Goal: Information Seeking & Learning: Learn about a topic

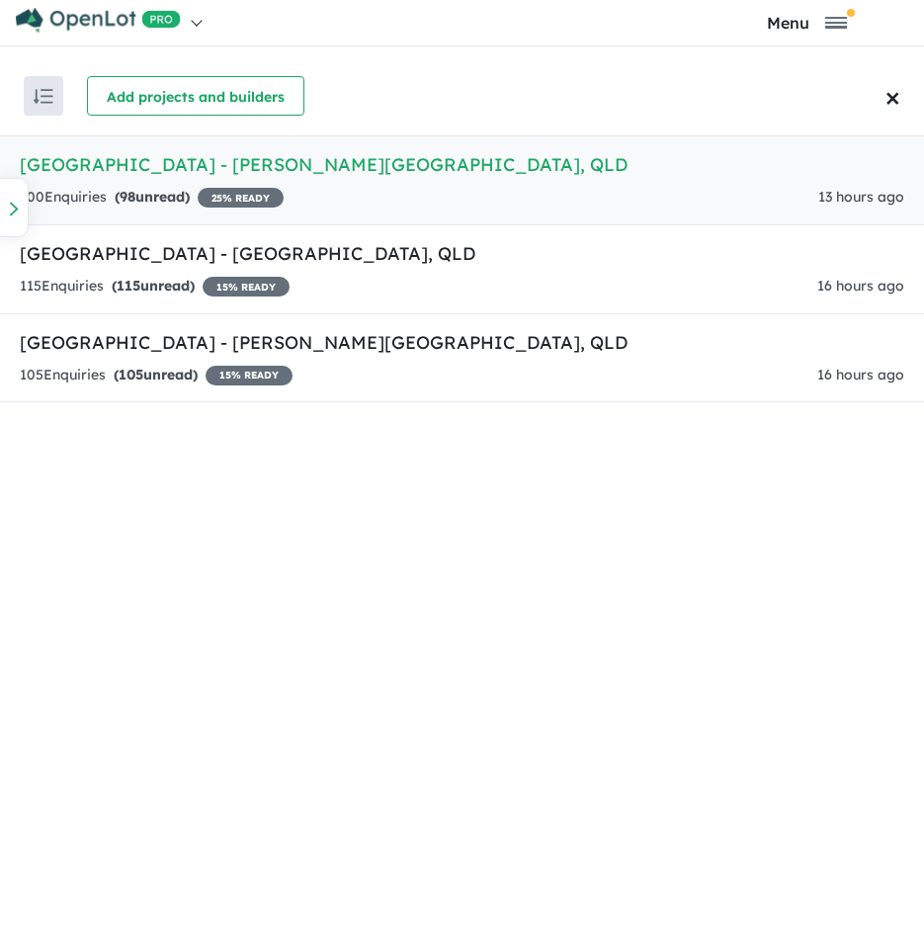
click at [207, 168] on h5 "[GEOGRAPHIC_DATA] - [PERSON_NAME][GEOGRAPHIC_DATA] , [GEOGRAPHIC_DATA]" at bounding box center [462, 164] width 885 height 27
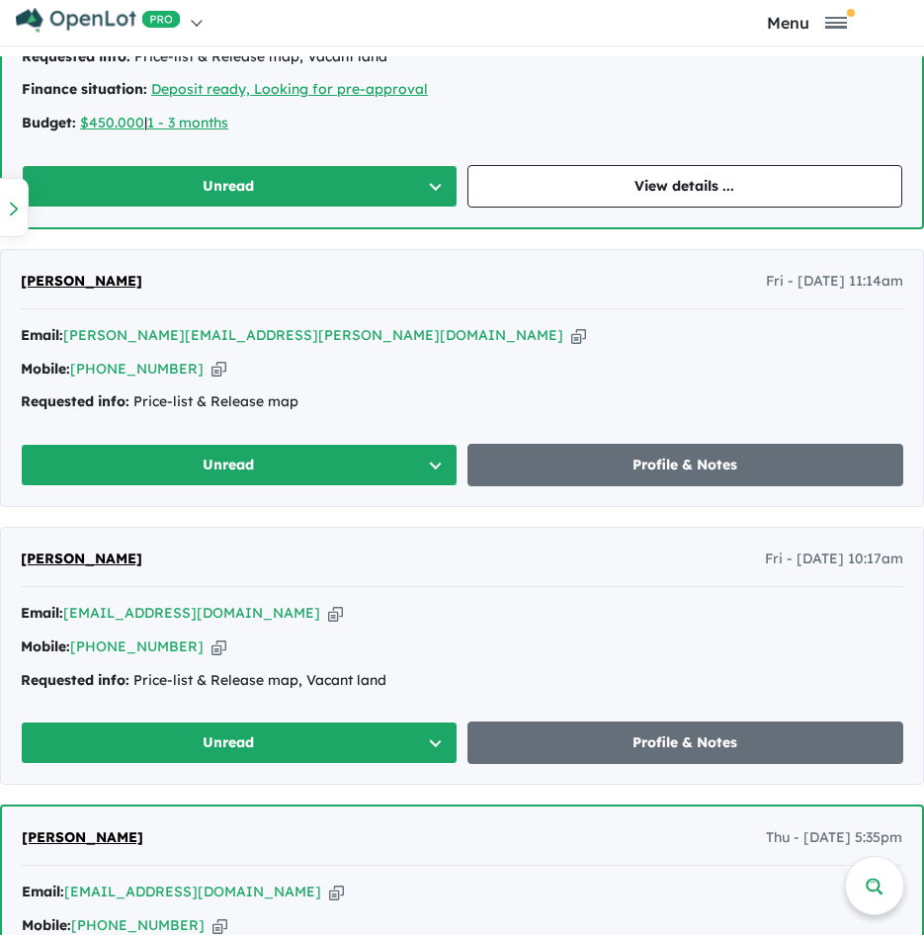
scroll to position [3954, 0]
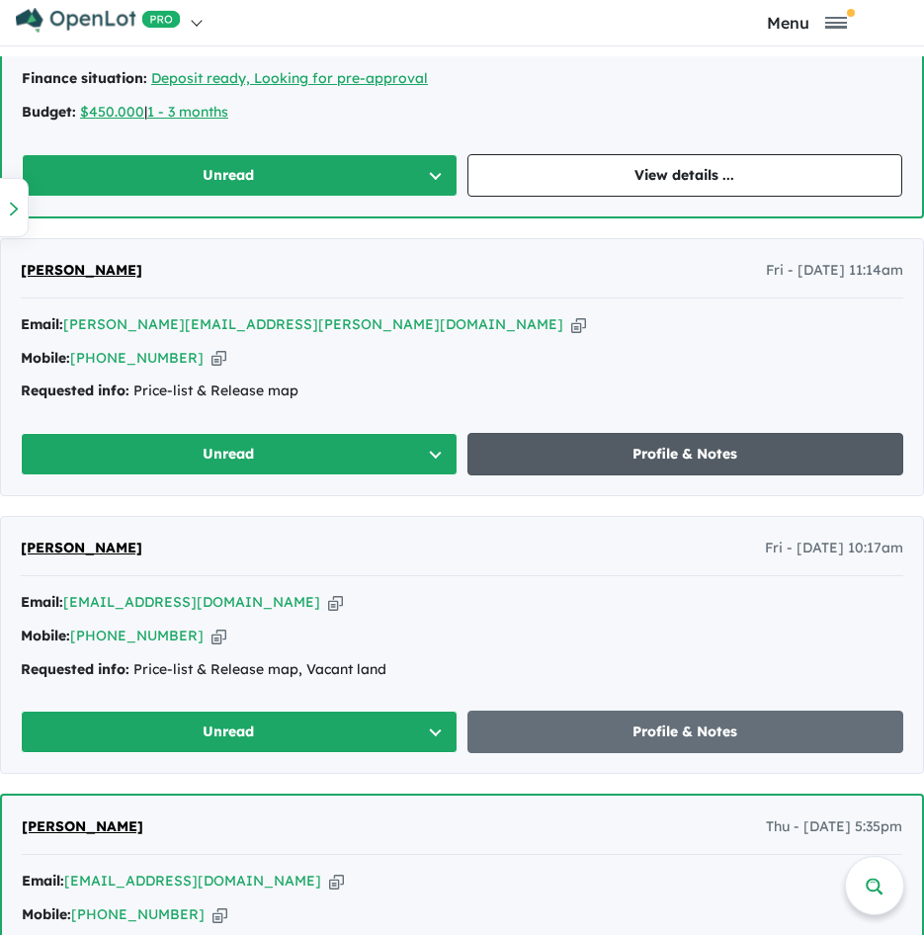
click at [617, 464] on link "Profile & Notes" at bounding box center [686, 454] width 437 height 43
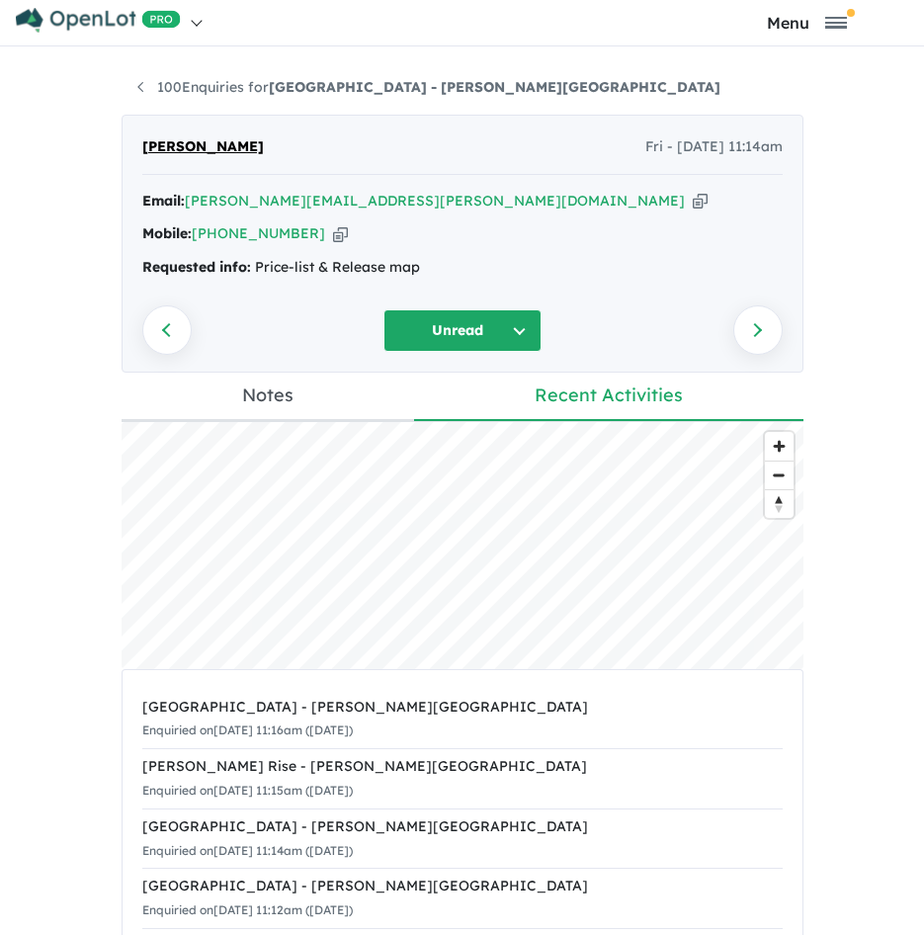
click at [693, 200] on icon "button" at bounding box center [700, 201] width 15 height 21
click at [333, 234] on icon "button" at bounding box center [340, 233] width 15 height 21
click at [693, 199] on icon "button" at bounding box center [700, 201] width 15 height 21
click at [199, 92] on link "100 Enquiries for [GEOGRAPHIC_DATA] - [PERSON_NAME][GEOGRAPHIC_DATA]" at bounding box center [428, 87] width 583 height 18
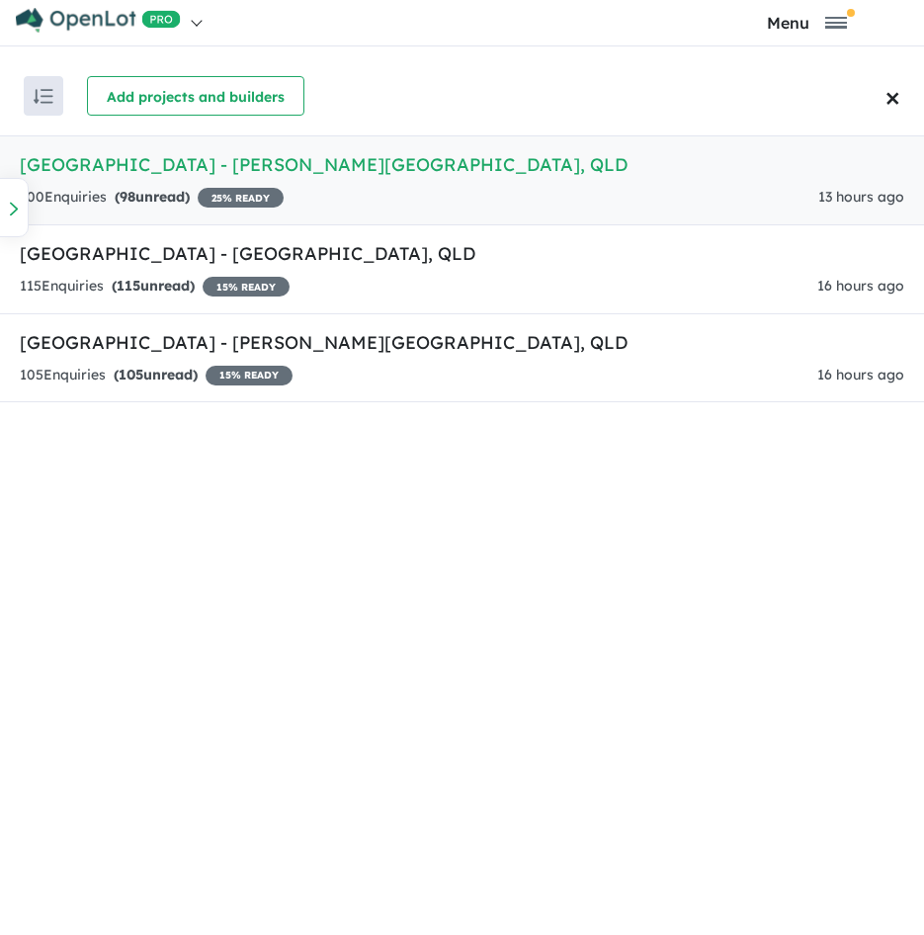
click at [344, 188] on div "100 Enquir ies ( 98 unread) 25 % READY 13 hours ago" at bounding box center [462, 198] width 885 height 24
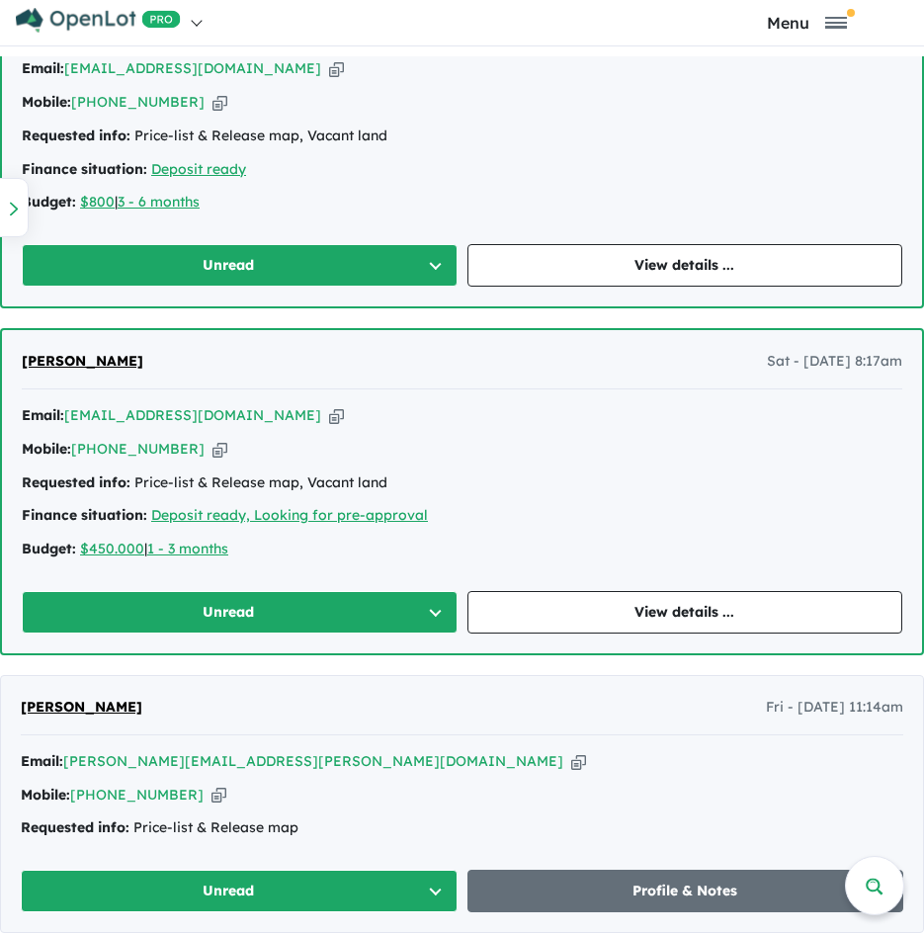
scroll to position [3522, 0]
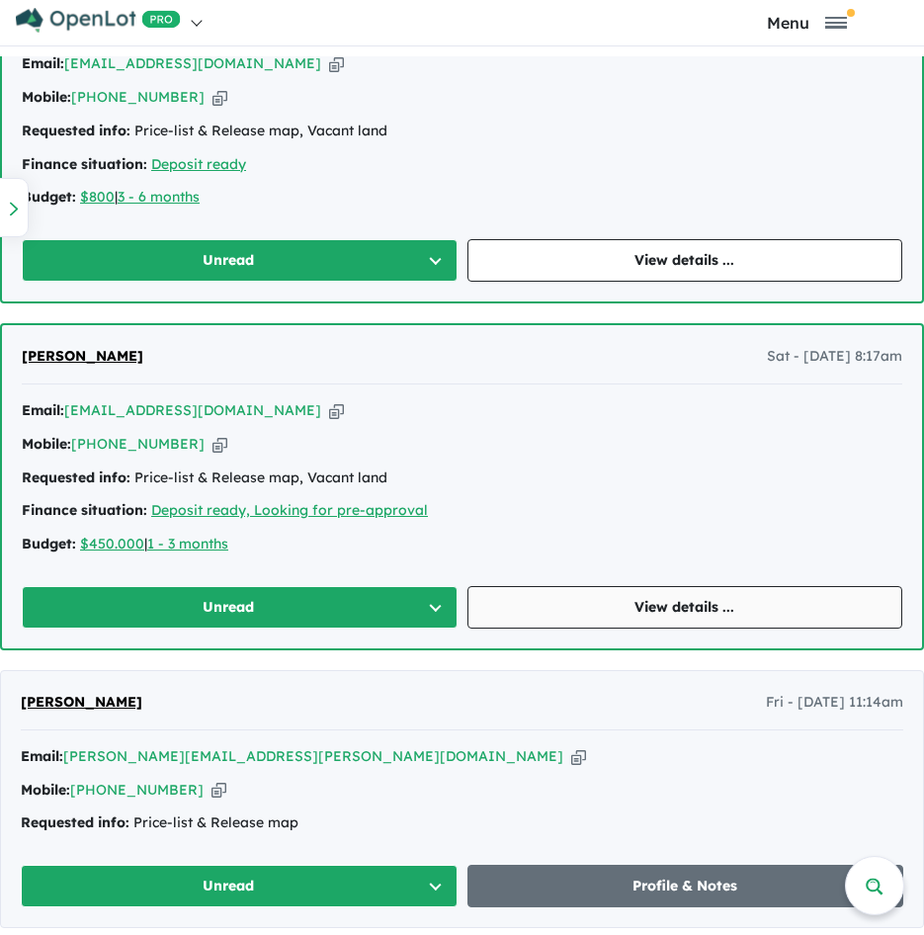
click at [643, 599] on link "View details ..." at bounding box center [686, 607] width 436 height 43
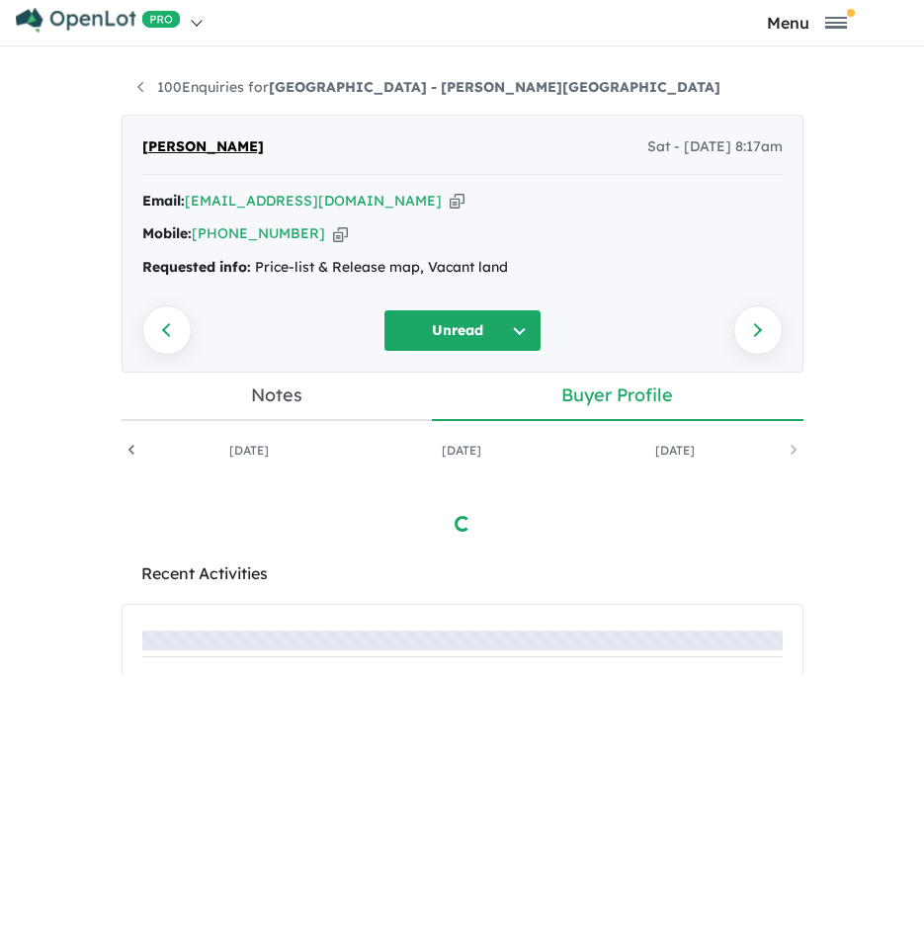
scroll to position [0, 404]
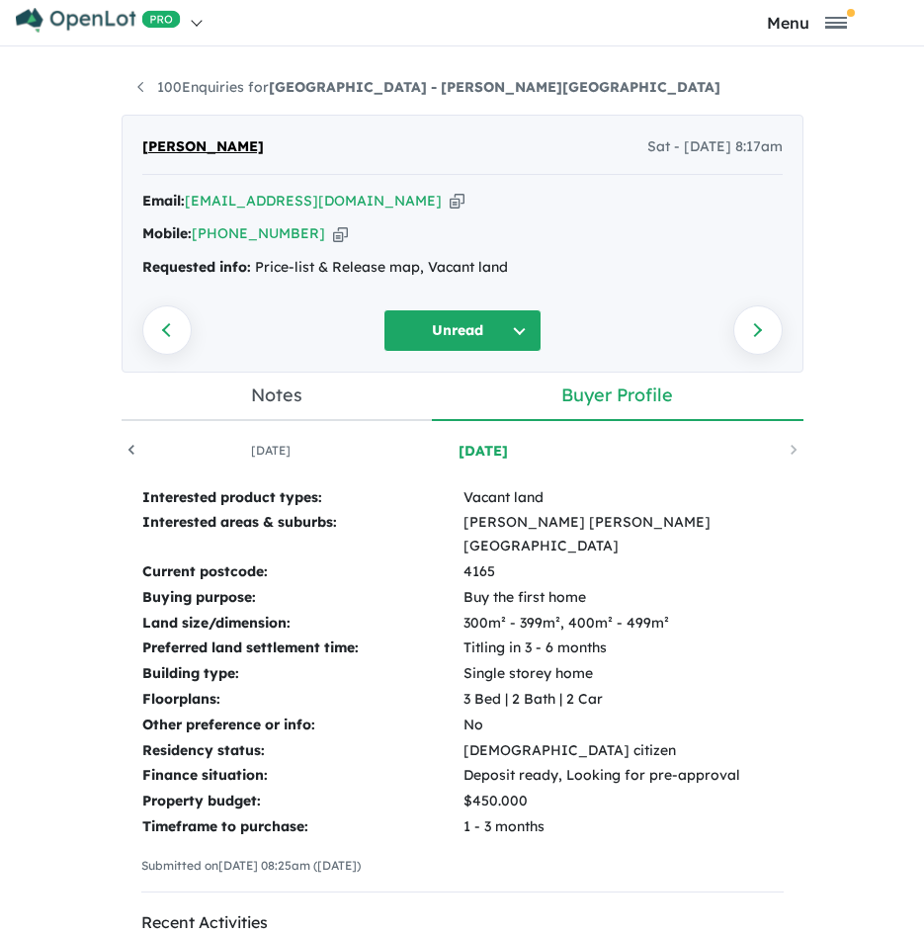
click at [450, 200] on icon "button" at bounding box center [457, 201] width 15 height 21
click at [333, 233] on icon "button" at bounding box center [340, 233] width 15 height 21
click at [450, 194] on icon "button" at bounding box center [457, 201] width 15 height 21
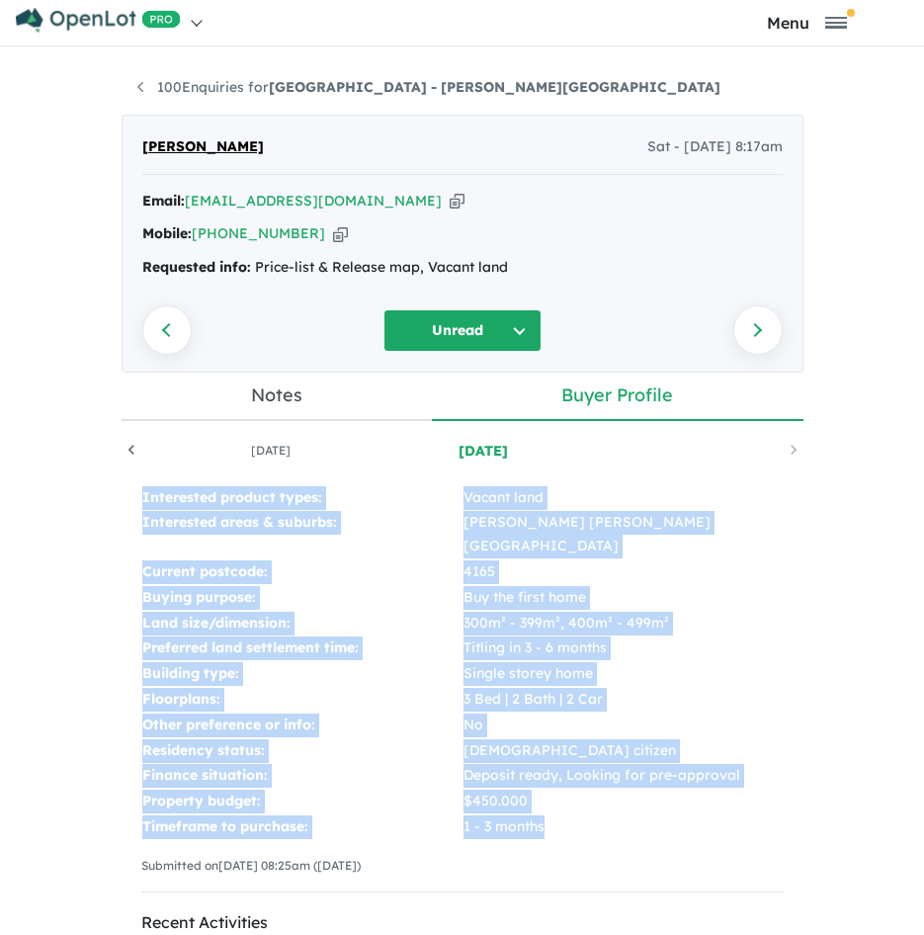
drag, startPoint x: 135, startPoint y: 494, endPoint x: 574, endPoint y: 798, distance: 533.6
click at [574, 798] on tbody "Interested product types: Vacant land Interested areas & suburbs: [GEOGRAPHIC_D…" at bounding box center [462, 662] width 643 height 355
copy tbody "Interested product types: Vacant land Interested areas & suburbs: [GEOGRAPHIC_D…"
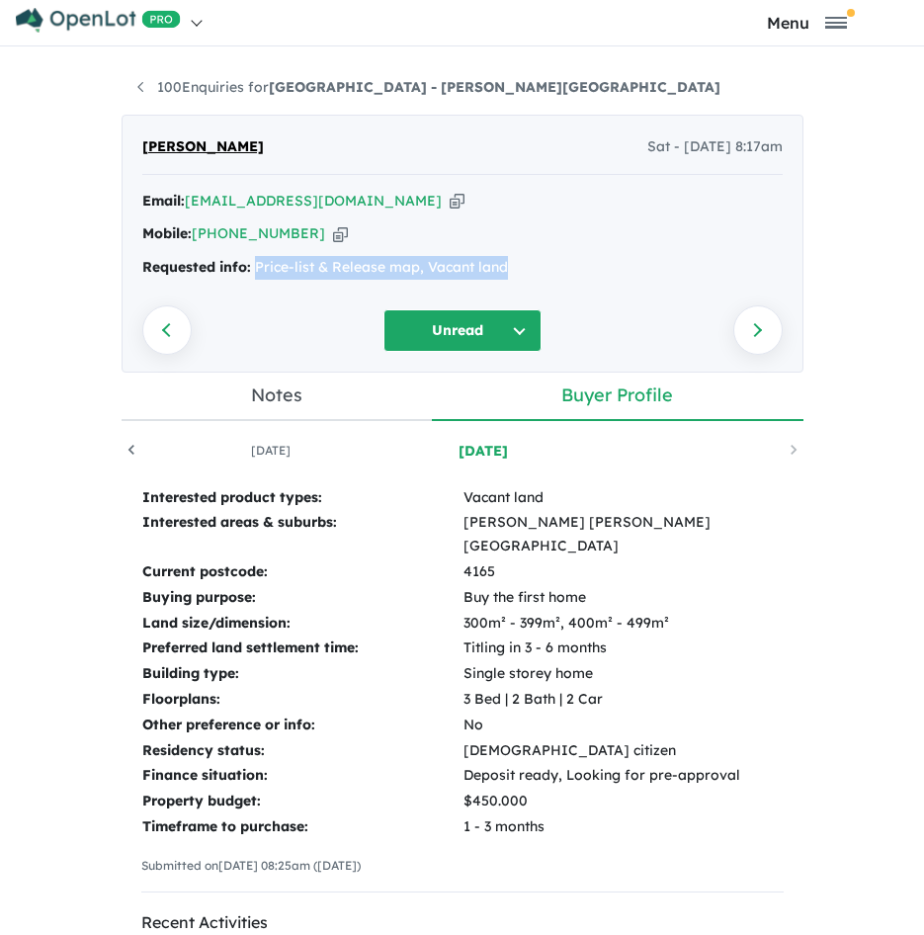
drag, startPoint x: 547, startPoint y: 267, endPoint x: 248, endPoint y: 268, distance: 298.5
click at [248, 268] on div "Requested info: Price-list & Release map, Vacant land" at bounding box center [462, 268] width 641 height 24
copy div "Price-list & Release map, Vacant land"
click at [146, 88] on link "100 Enquiries for [GEOGRAPHIC_DATA] - [PERSON_NAME][GEOGRAPHIC_DATA]" at bounding box center [428, 87] width 583 height 18
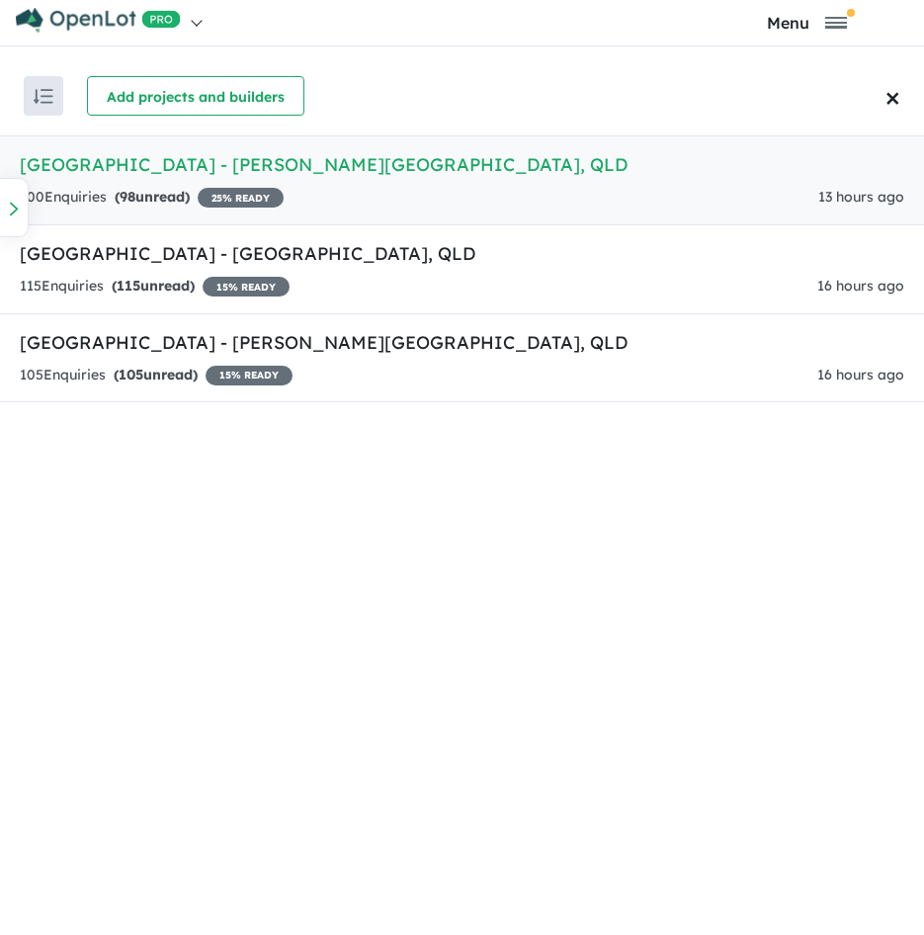
click at [245, 174] on h5 "[GEOGRAPHIC_DATA] - [PERSON_NAME][GEOGRAPHIC_DATA] , [GEOGRAPHIC_DATA]" at bounding box center [462, 164] width 885 height 27
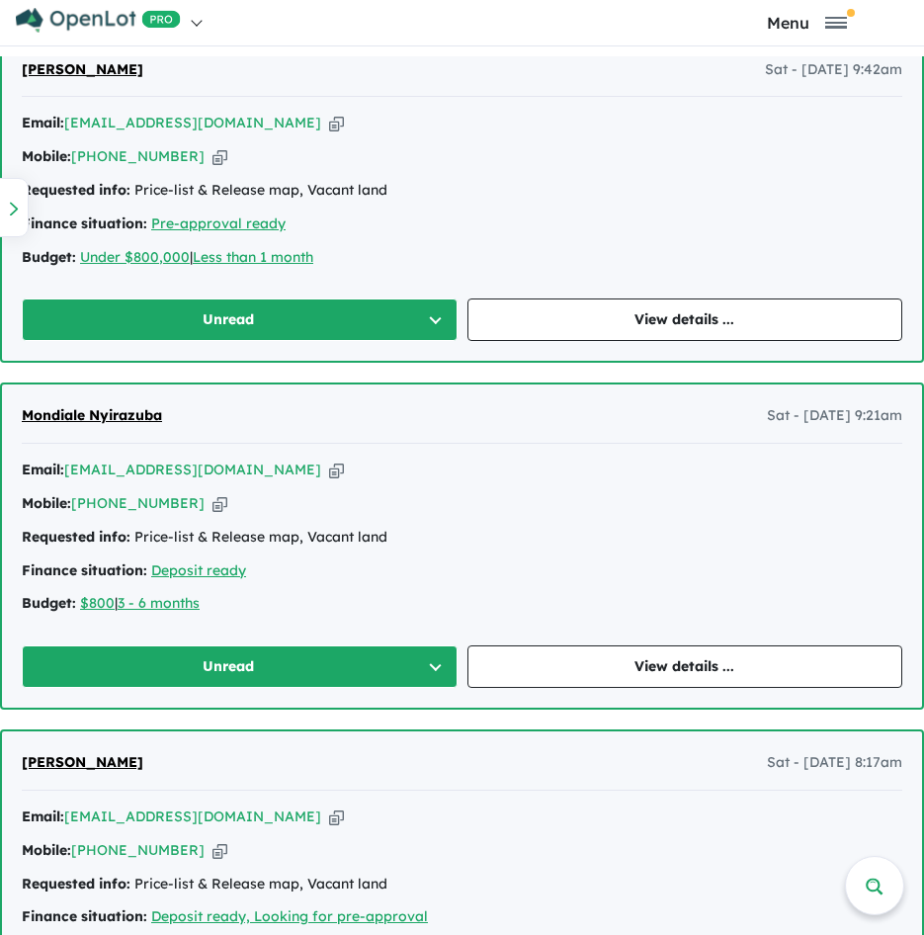
scroll to position [3127, 0]
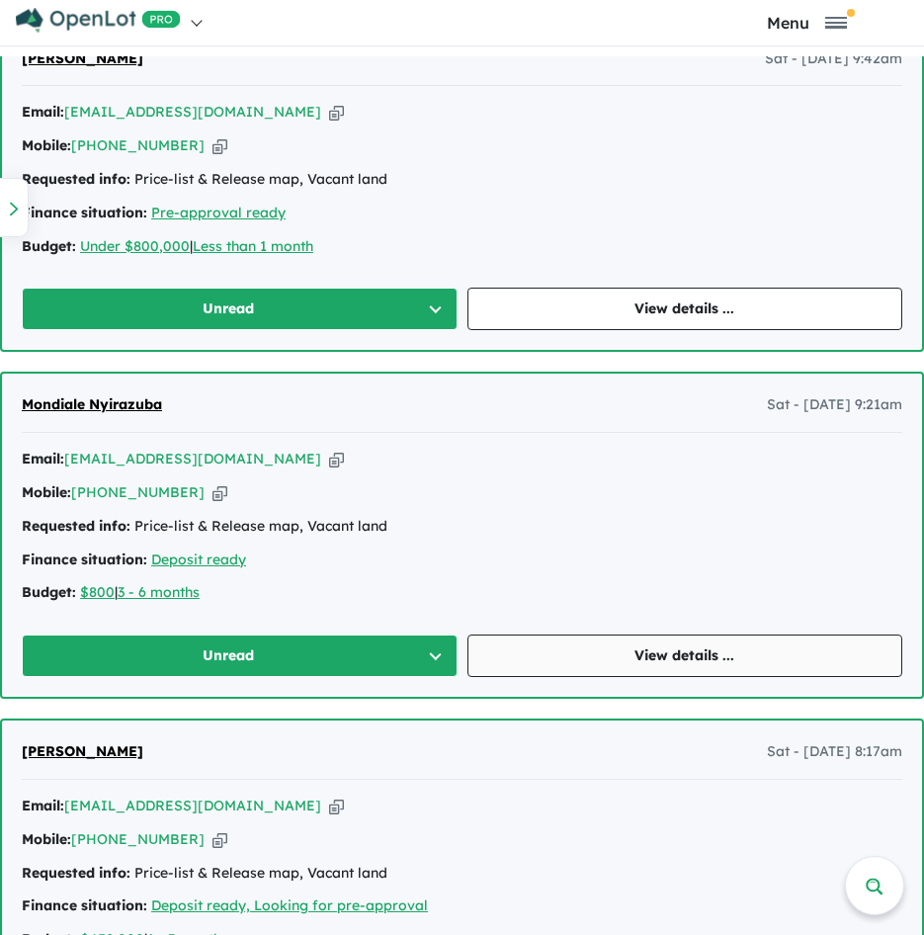
click at [561, 662] on link "View details ..." at bounding box center [686, 656] width 436 height 43
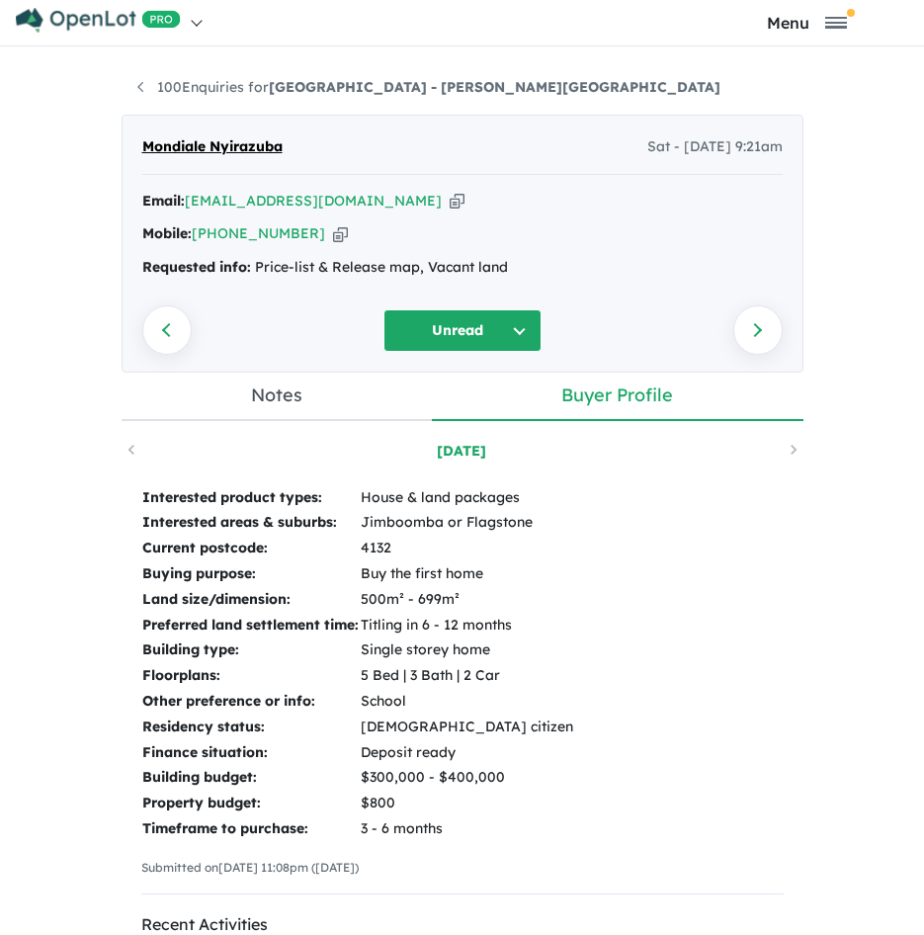
click at [450, 203] on icon "button" at bounding box center [457, 201] width 15 height 21
click at [333, 231] on icon "button" at bounding box center [340, 233] width 15 height 21
click at [450, 192] on icon "button" at bounding box center [457, 201] width 15 height 21
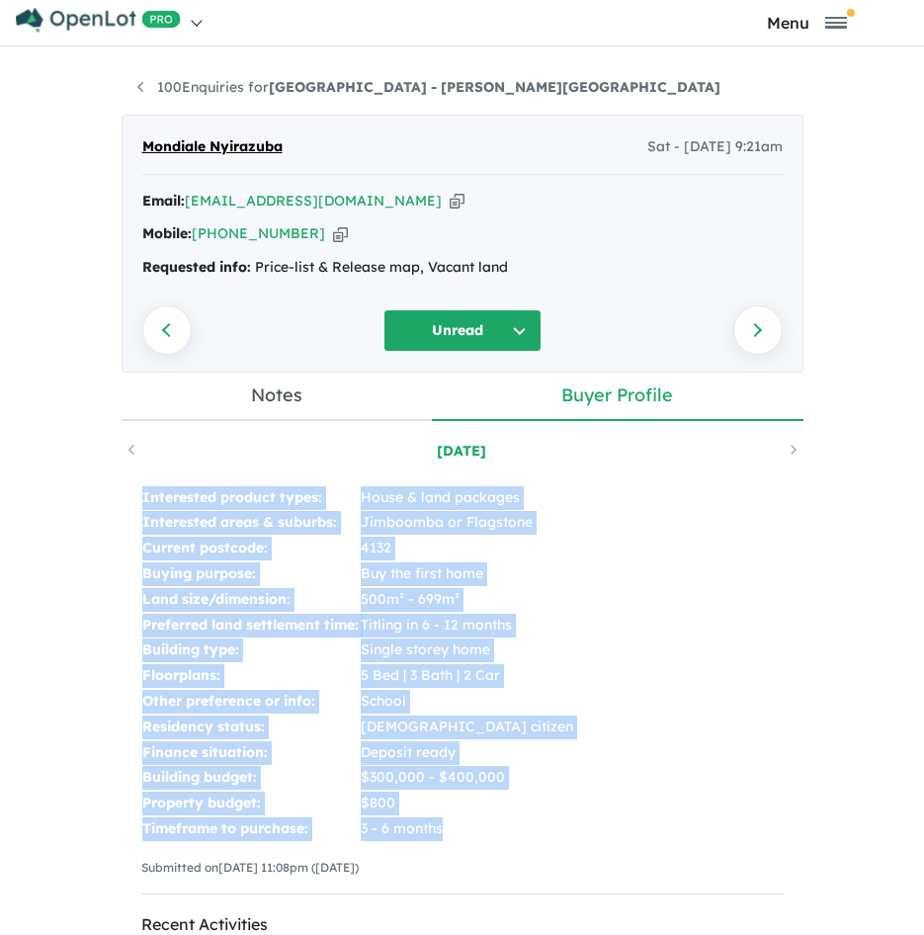
drag, startPoint x: 131, startPoint y: 488, endPoint x: 452, endPoint y: 829, distance: 467.8
click at [452, 829] on div "Interested product types: House & land packages Interested areas & suburbs: Jim…" at bounding box center [463, 699] width 682 height 466
copy tbody "Interested product types: House & land packages Interested areas & suburbs: Jim…"
click at [450, 196] on icon "button" at bounding box center [457, 201] width 15 height 21
copy tbody "Interested product types: House & land packages Interested areas & suburbs: Jim…"
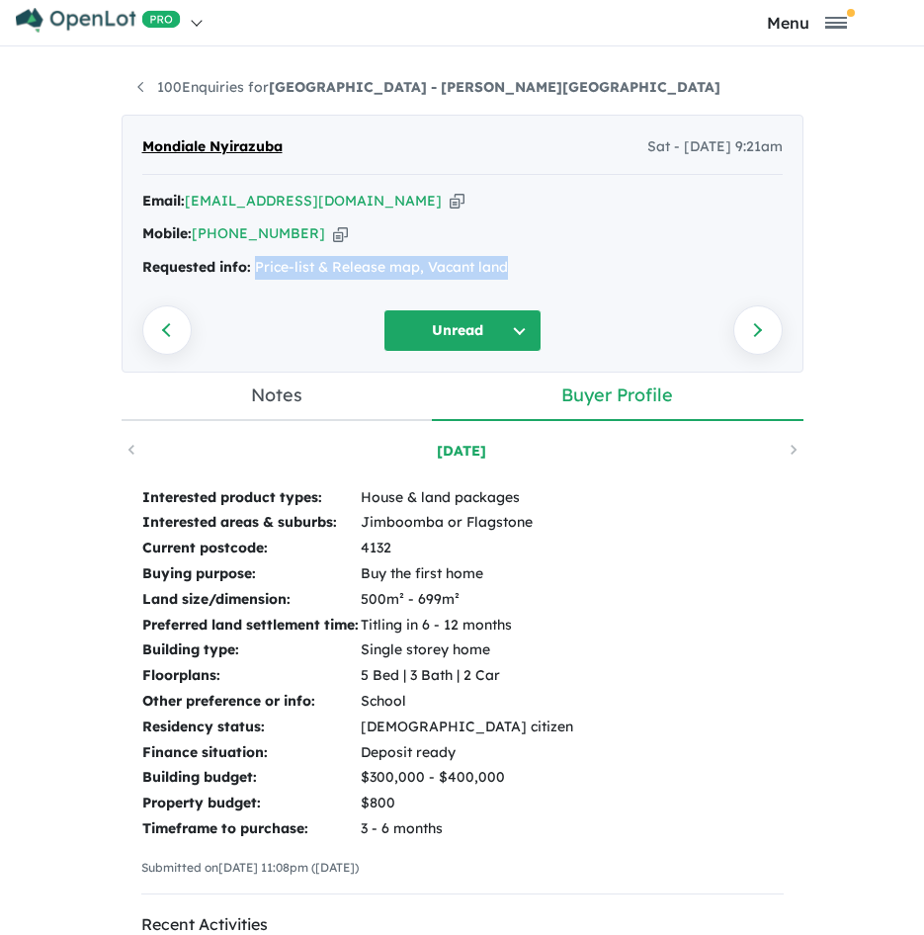
drag, startPoint x: 524, startPoint y: 268, endPoint x: 245, endPoint y: 268, distance: 278.8
click at [245, 268] on div "Requested info: Price-list & Release map, Vacant land" at bounding box center [462, 268] width 641 height 24
copy div "Price-list & Release map, Vacant land"
click at [160, 92] on link "100 Enquiries for [GEOGRAPHIC_DATA] - [PERSON_NAME][GEOGRAPHIC_DATA]" at bounding box center [428, 87] width 583 height 18
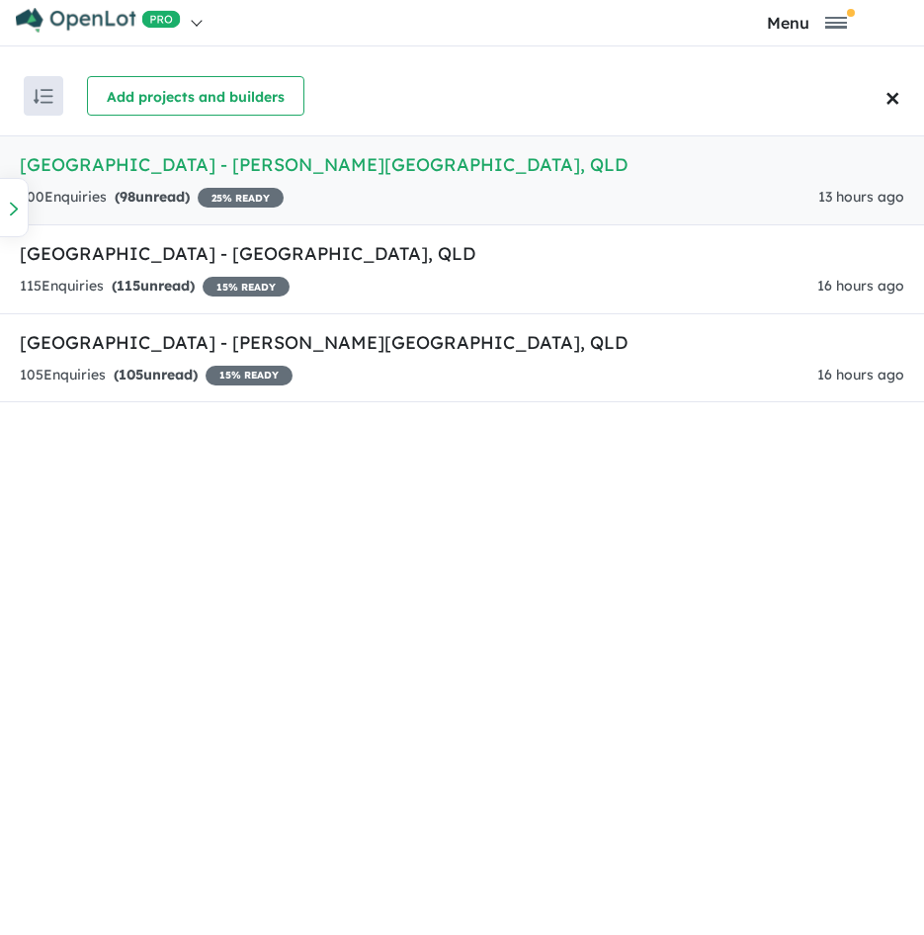
click at [426, 167] on h5 "[GEOGRAPHIC_DATA] - [PERSON_NAME][GEOGRAPHIC_DATA] , [GEOGRAPHIC_DATA]" at bounding box center [462, 164] width 885 height 27
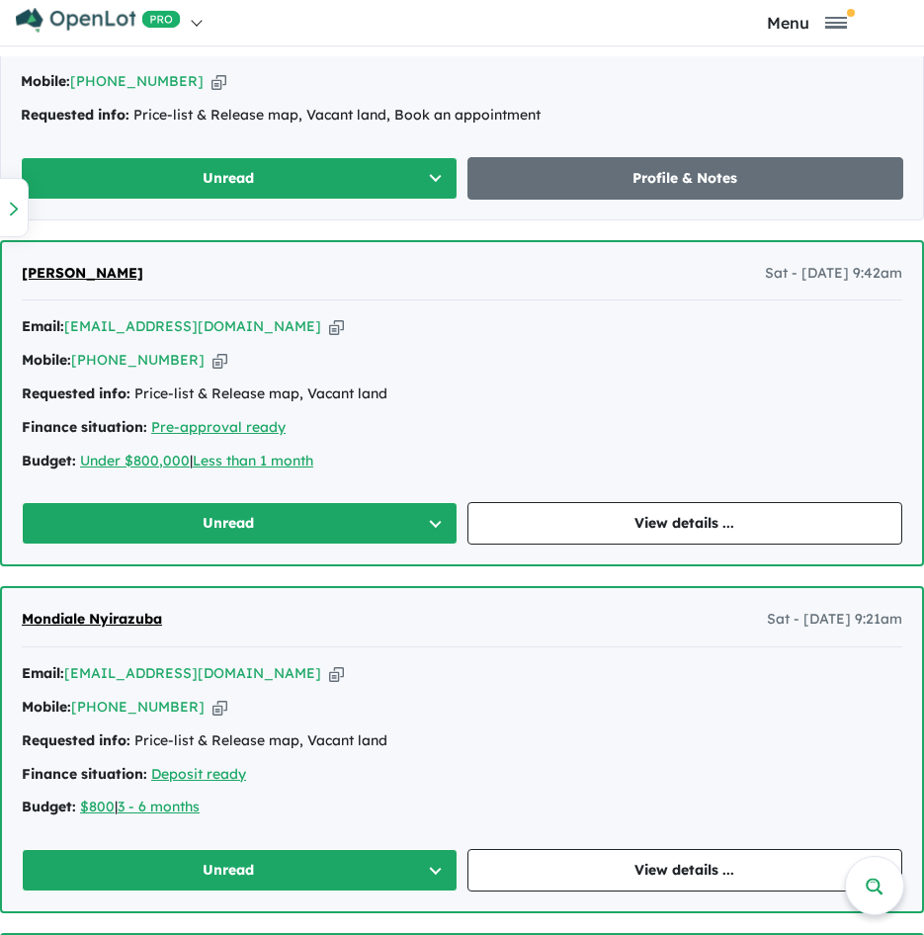
scroll to position [2929, 0]
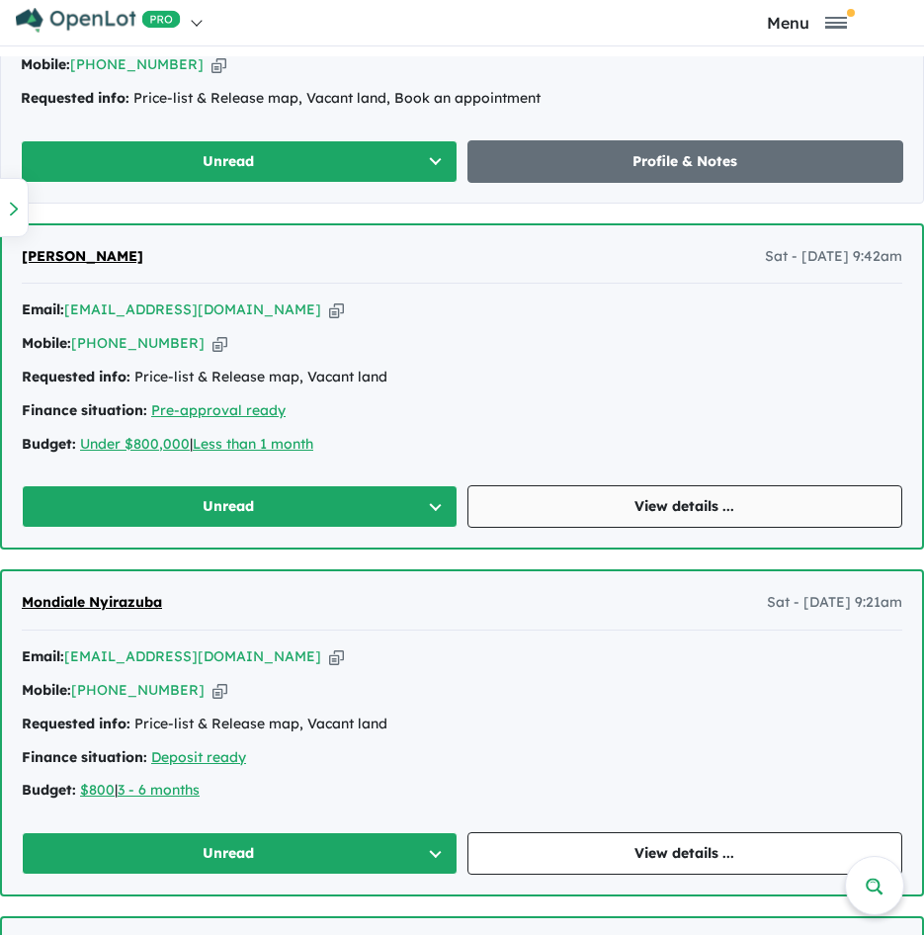
click at [537, 496] on link "View details ..." at bounding box center [686, 506] width 436 height 43
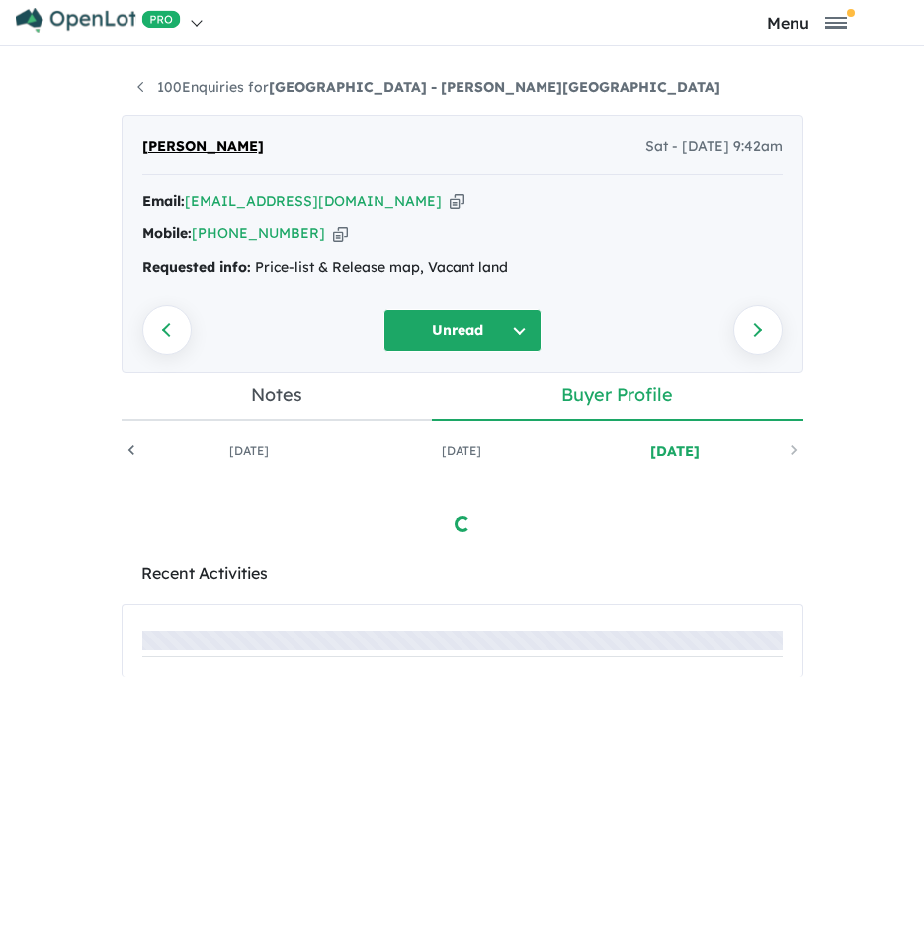
scroll to position [0, 191]
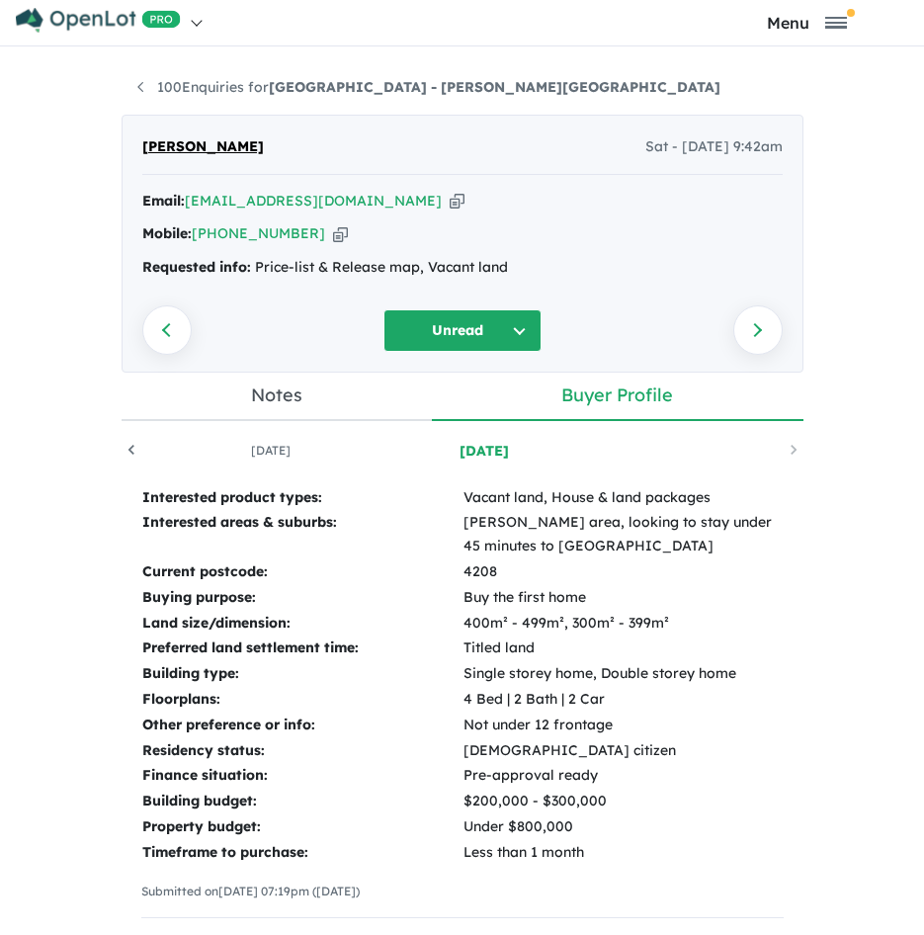
click at [450, 196] on icon "button" at bounding box center [457, 201] width 15 height 21
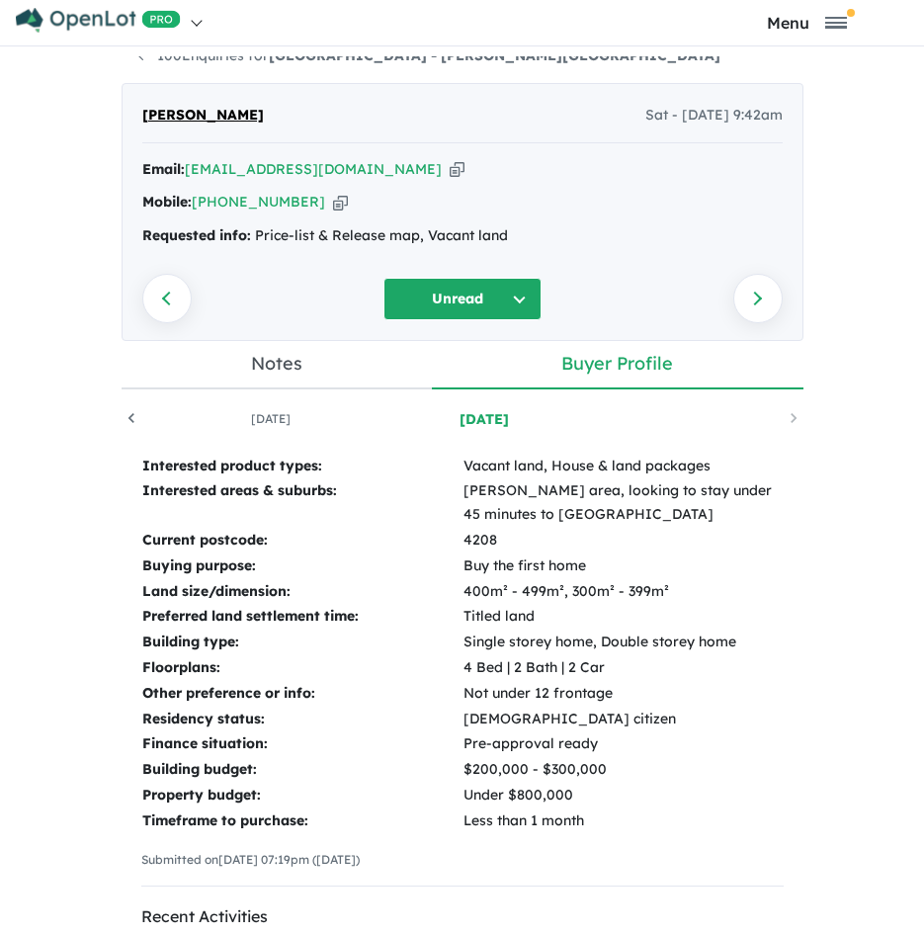
scroll to position [0, 0]
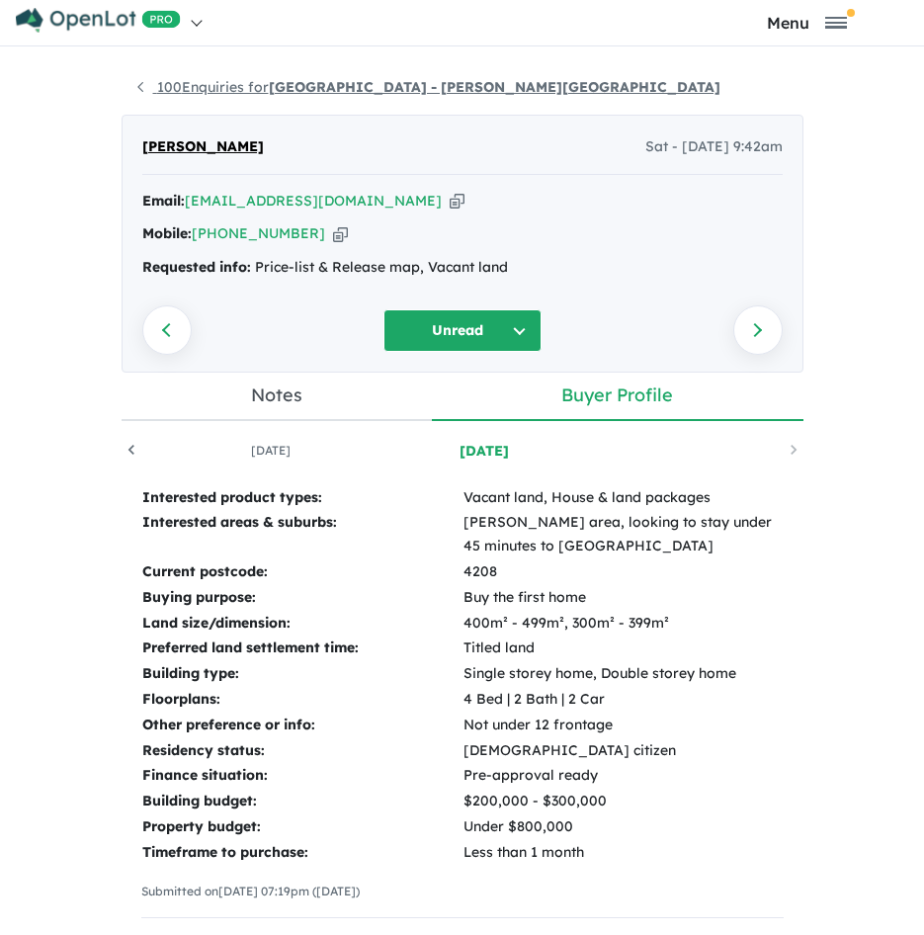
click at [166, 87] on link "100 Enquiries for [GEOGRAPHIC_DATA] - [PERSON_NAME][GEOGRAPHIC_DATA]" at bounding box center [428, 87] width 583 height 18
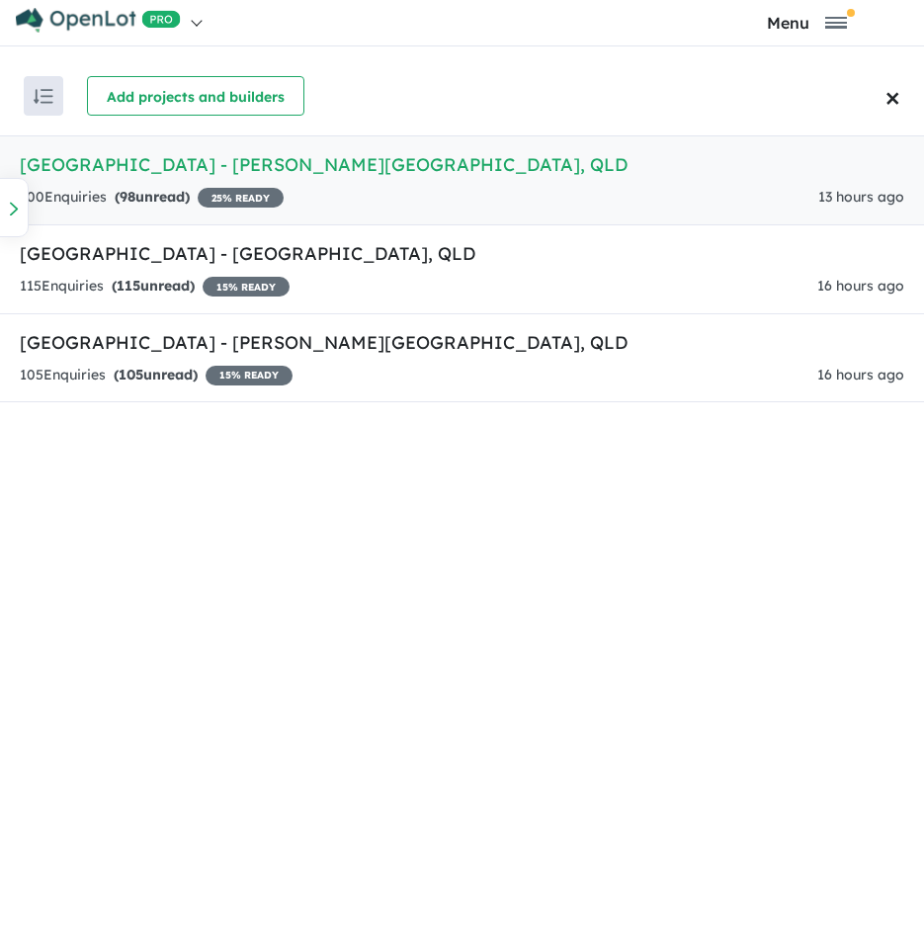
click at [269, 187] on div "100 Enquir ies ( 98 unread) 25 % READY" at bounding box center [152, 198] width 264 height 24
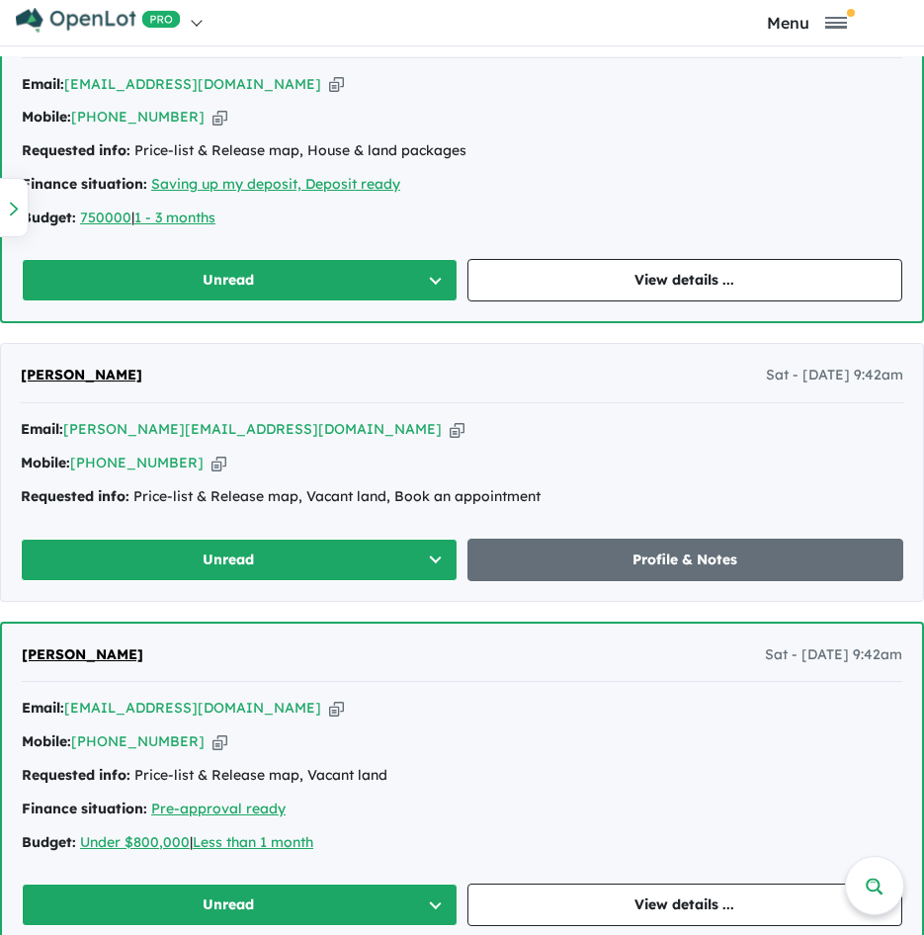
scroll to position [2570, 0]
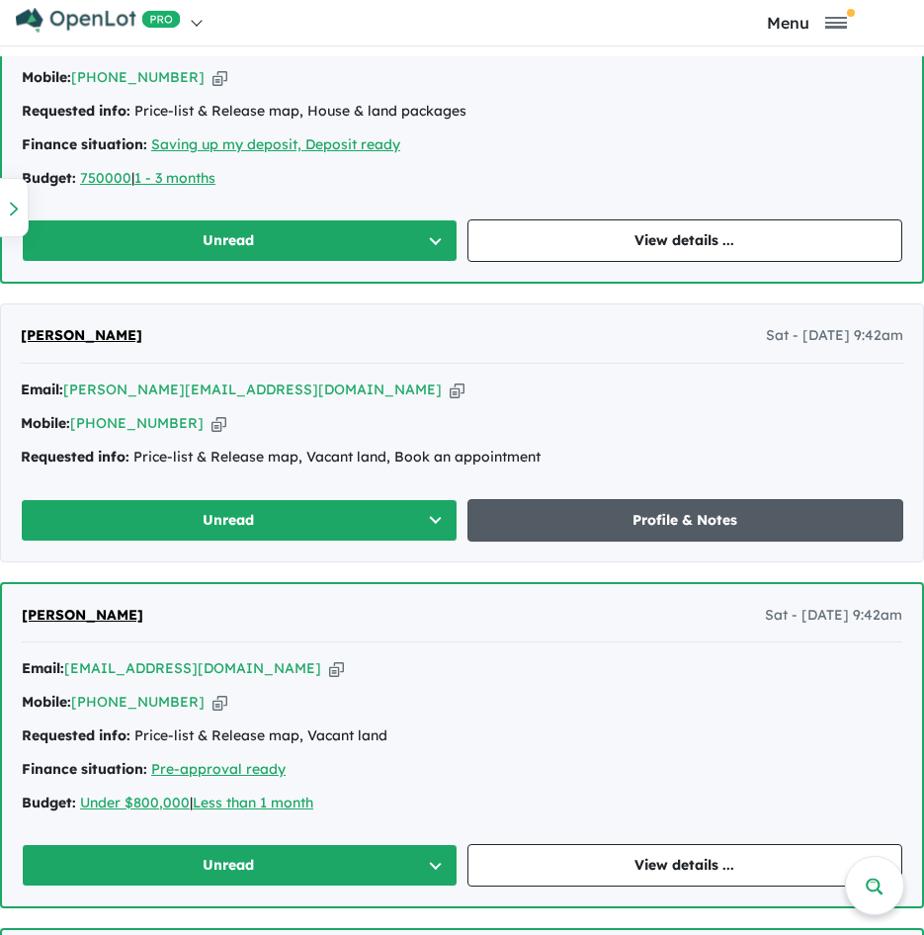
click at [506, 514] on link "Profile & Notes" at bounding box center [686, 520] width 437 height 43
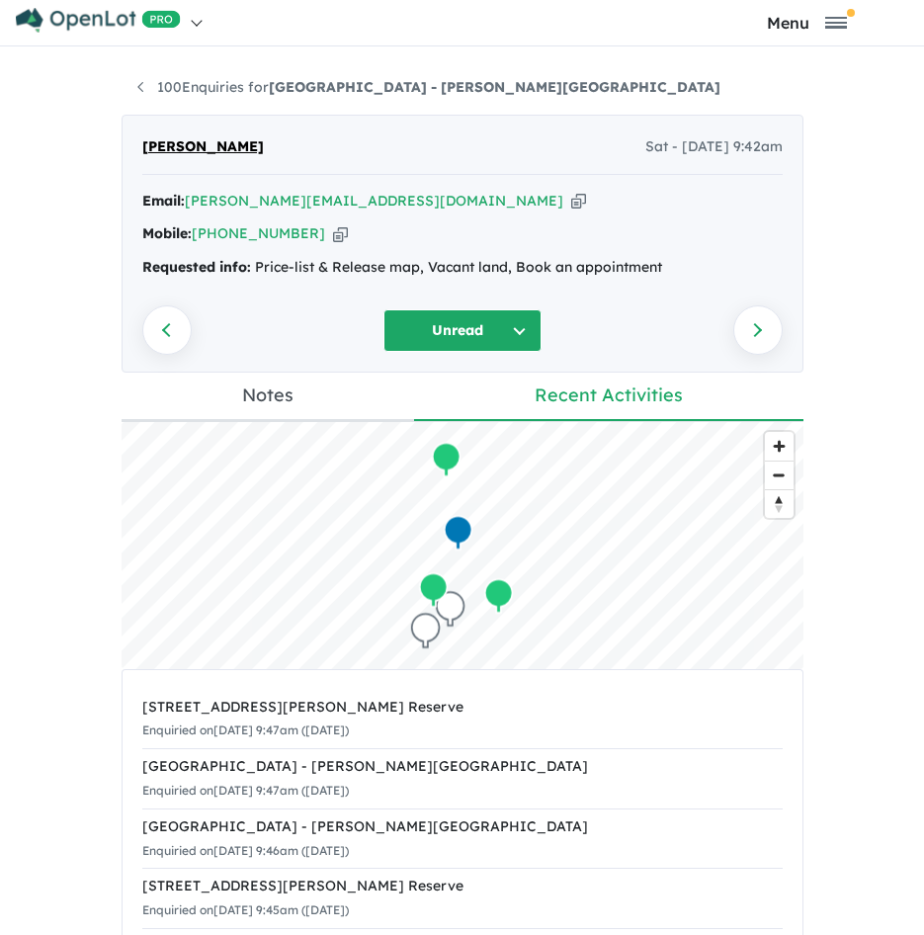
click at [571, 199] on icon "button" at bounding box center [578, 201] width 15 height 21
drag, startPoint x: 664, startPoint y: 274, endPoint x: 248, endPoint y: 284, distance: 416.3
click at [248, 284] on div "Email: [PERSON_NAME][EMAIL_ADDRESS][DOMAIN_NAME] Copied! Mobile: [PHONE_NUMBER]…" at bounding box center [462, 240] width 641 height 100
copy div "Price-list & Release map, Vacant land, Book an appointment"
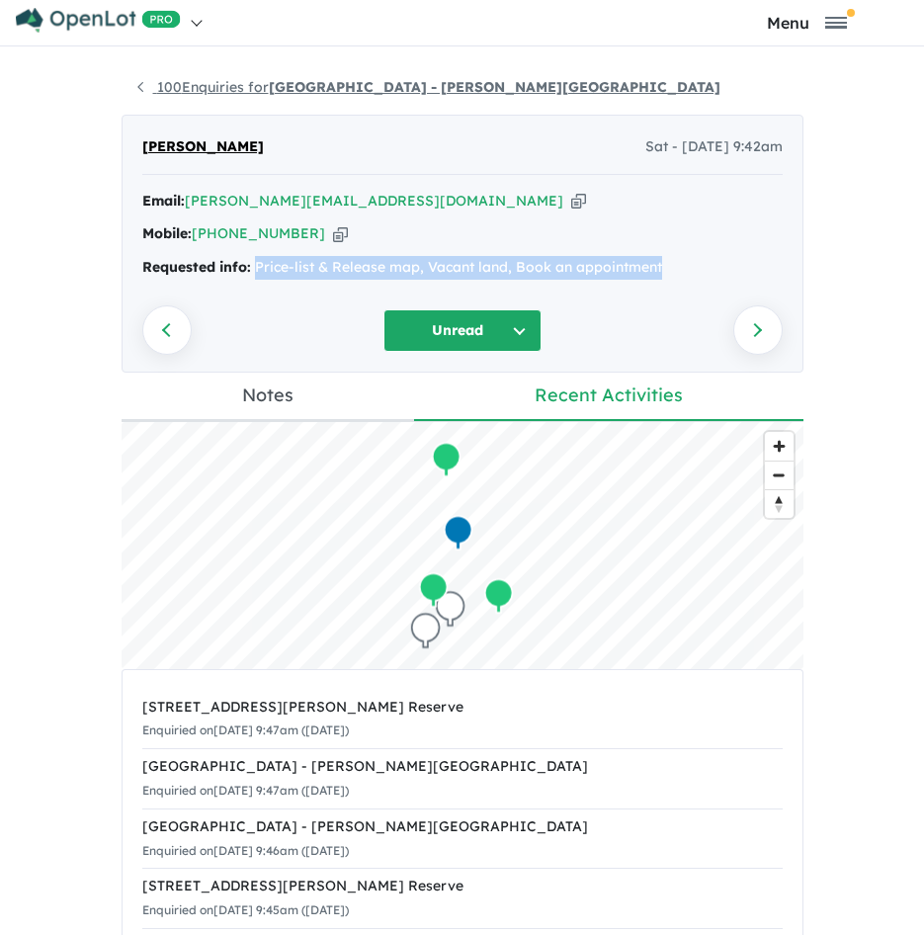
click at [192, 83] on link "100 Enquiries for [GEOGRAPHIC_DATA] - [PERSON_NAME][GEOGRAPHIC_DATA]" at bounding box center [428, 87] width 583 height 18
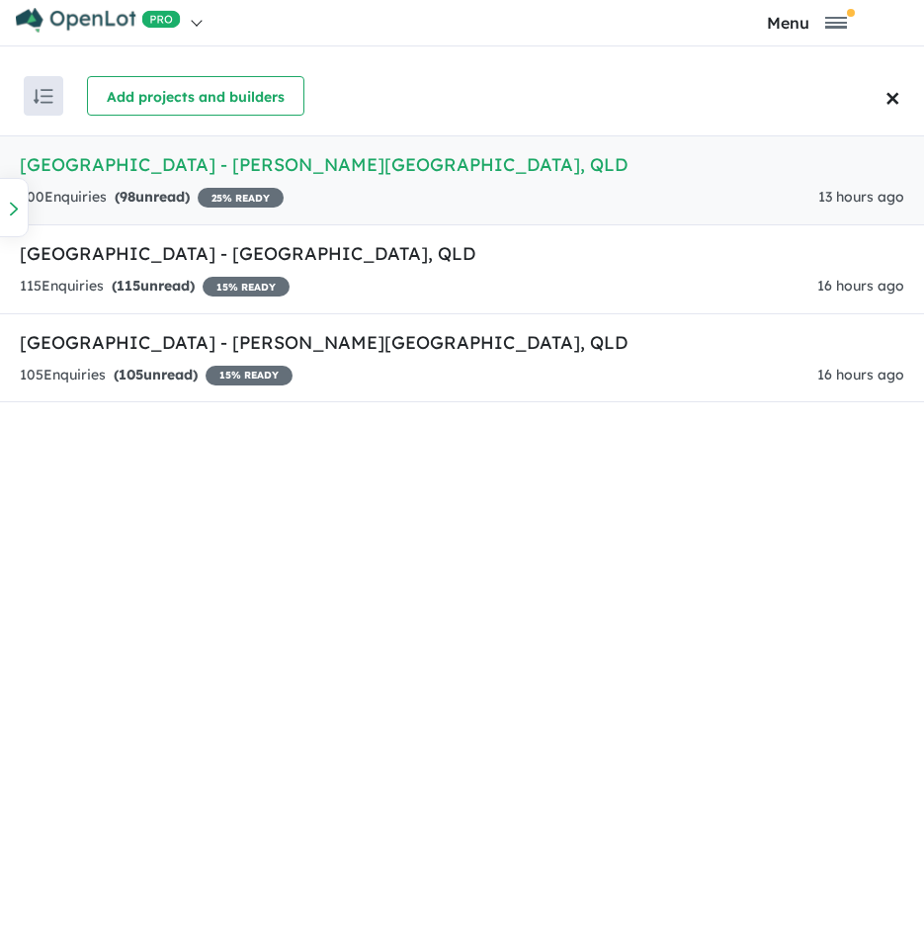
click at [350, 189] on div "100 Enquir ies ( 98 unread) 25 % READY 13 hours ago" at bounding box center [462, 198] width 885 height 24
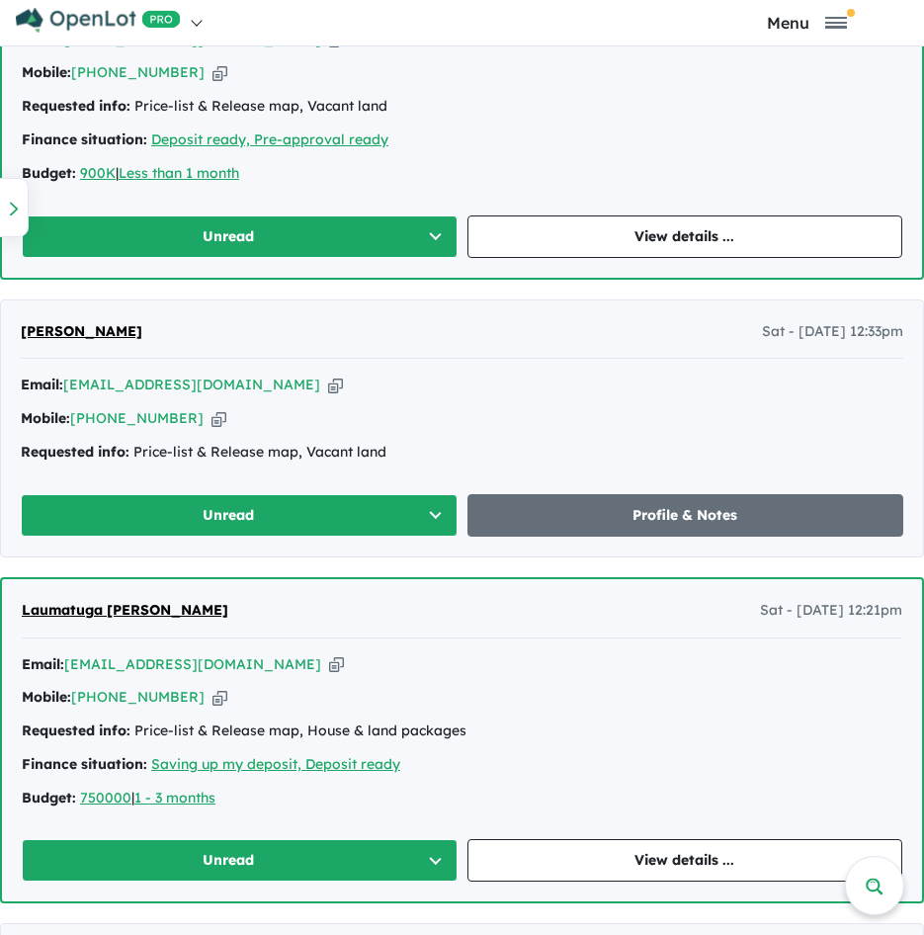
scroll to position [2039, 0]
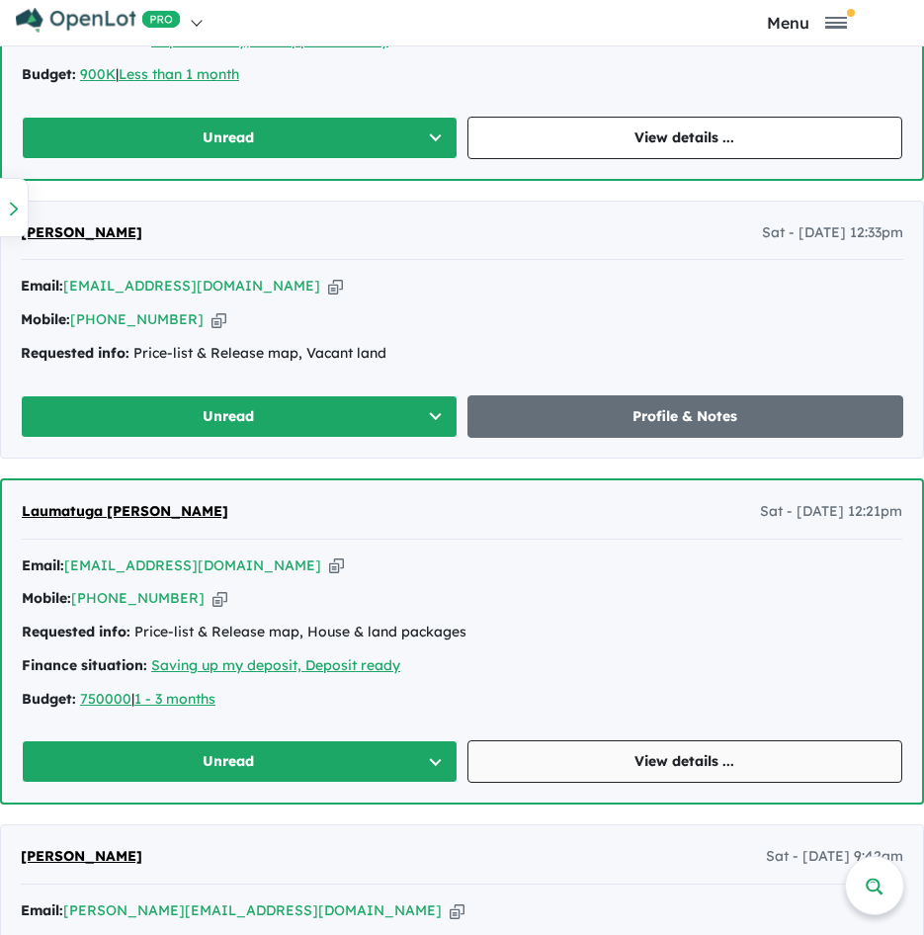
click at [534, 746] on link "View details ..." at bounding box center [686, 761] width 436 height 43
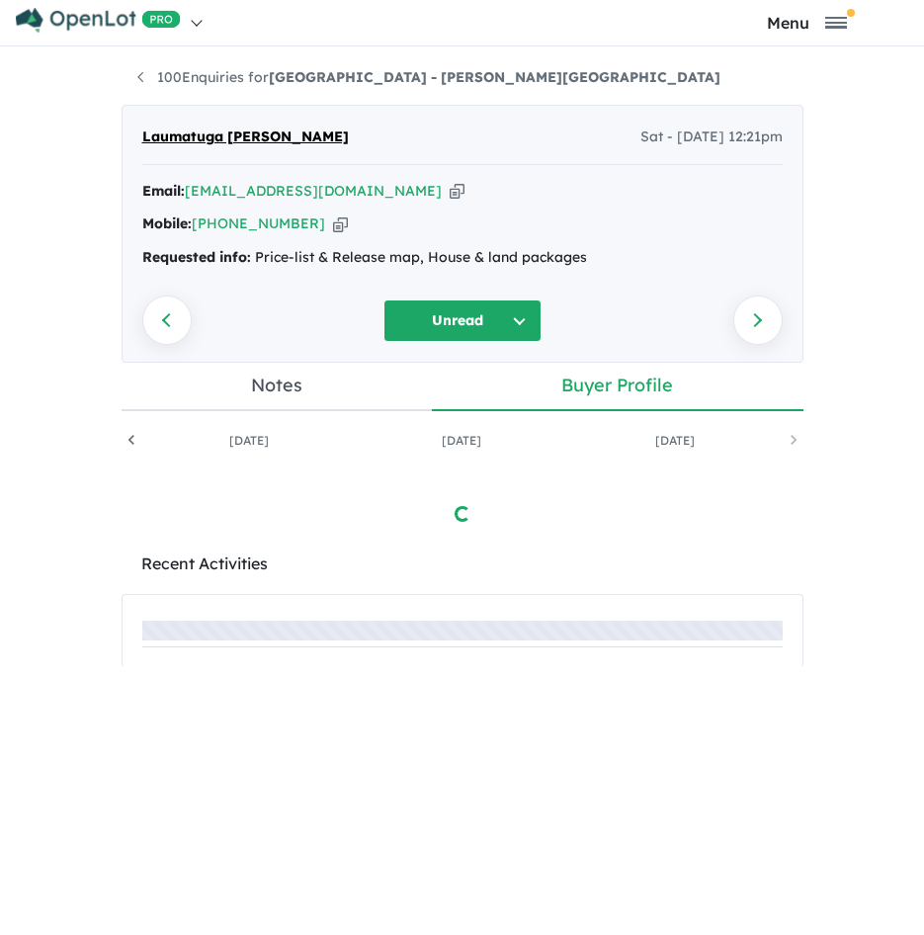
scroll to position [0, 1255]
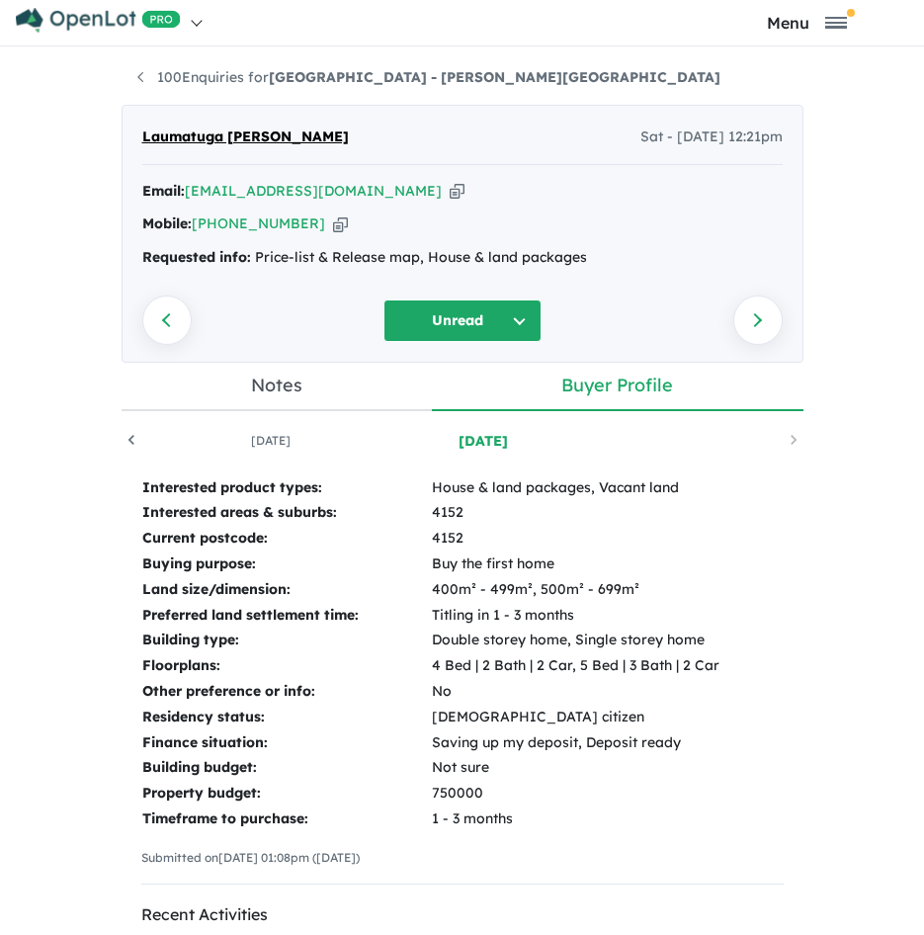
click at [357, 184] on div "Email: [EMAIL_ADDRESS][DOMAIN_NAME] Copied!" at bounding box center [462, 192] width 641 height 24
click at [450, 192] on icon "button" at bounding box center [457, 191] width 15 height 21
click at [333, 221] on icon "button" at bounding box center [340, 224] width 15 height 21
click at [450, 193] on icon "button" at bounding box center [457, 191] width 15 height 21
drag, startPoint x: 131, startPoint y: 136, endPoint x: 215, endPoint y: 133, distance: 83.1
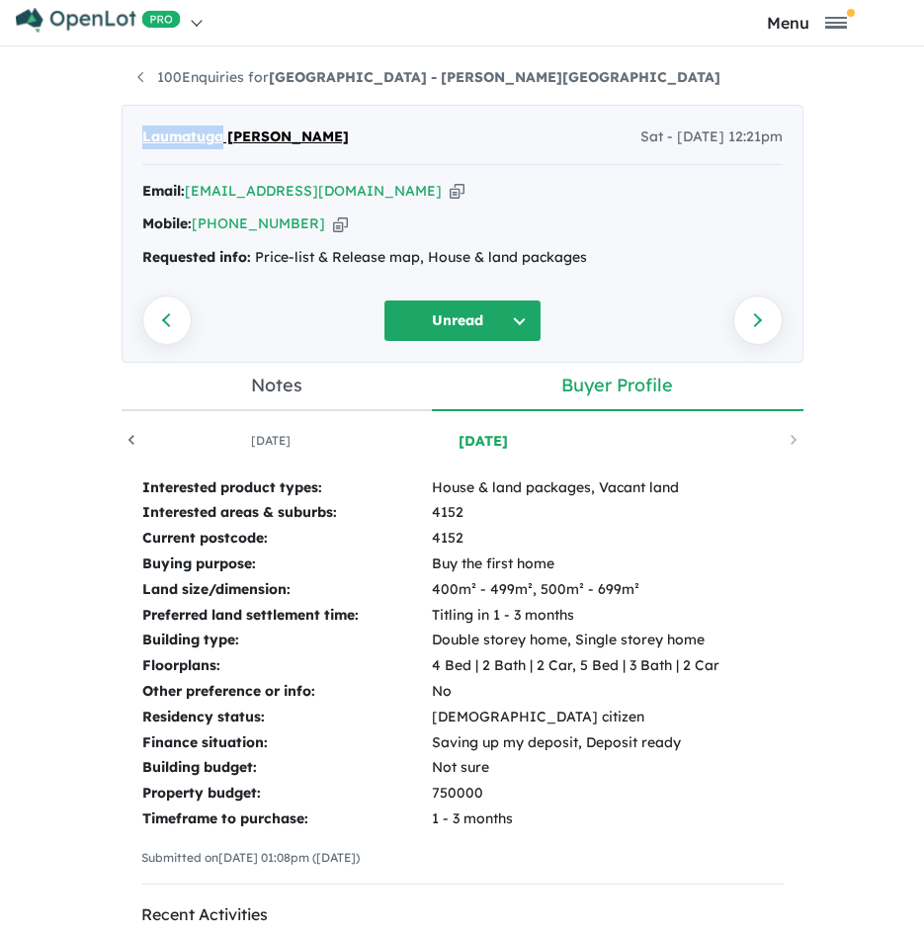
click at [215, 133] on div "Laumatuga [PERSON_NAME] Sat - [DATE] 12:21pm Email: [EMAIL_ADDRESS][DOMAIN_NAME…" at bounding box center [463, 234] width 682 height 258
copy span "Laumatuga"
drag, startPoint x: 363, startPoint y: 131, endPoint x: 220, endPoint y: 127, distance: 142.4
click at [220, 127] on div "Laumatuga [PERSON_NAME] Sat - [DATE] 12:21pm" at bounding box center [462, 146] width 641 height 40
copy span "[PERSON_NAME]"
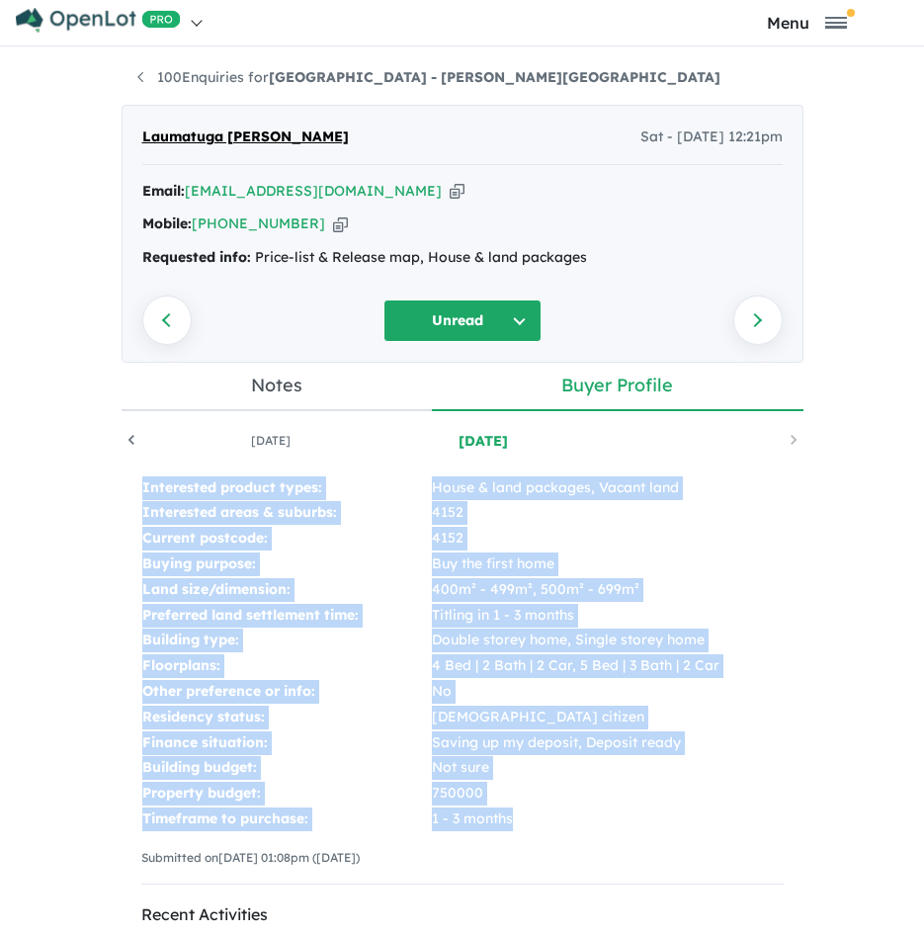
drag, startPoint x: 124, startPoint y: 485, endPoint x: 568, endPoint y: 829, distance: 562.3
click at [568, 829] on div "Interested product types: House & land packages, Vacant land Interested areas &…" at bounding box center [463, 689] width 682 height 466
copy tbody "Interested product types: House & land packages, Vacant land Interested areas &…"
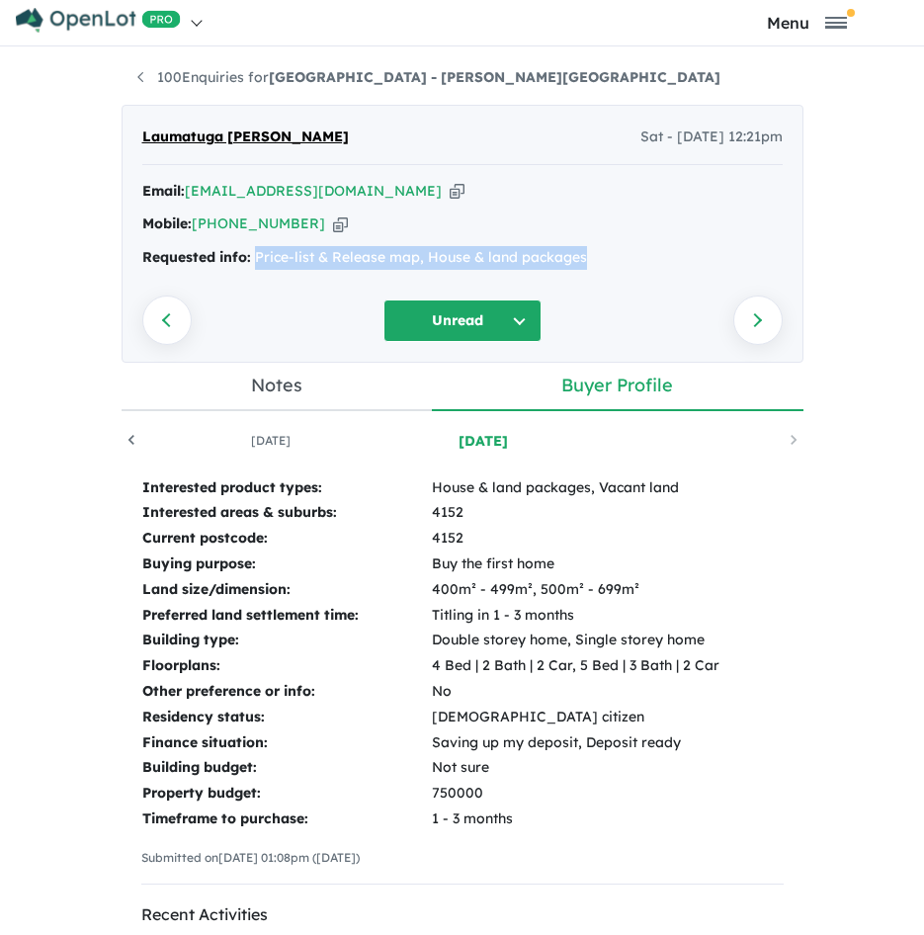
drag, startPoint x: 575, startPoint y: 253, endPoint x: 248, endPoint y: 255, distance: 327.2
click at [248, 255] on div "Requested info: Price-list & Release map, House & land packages" at bounding box center [462, 258] width 641 height 24
copy div "Price-list & Release map, House & land packages"
click at [166, 82] on link "100 Enquiries for [GEOGRAPHIC_DATA] - [PERSON_NAME][GEOGRAPHIC_DATA]" at bounding box center [428, 77] width 583 height 18
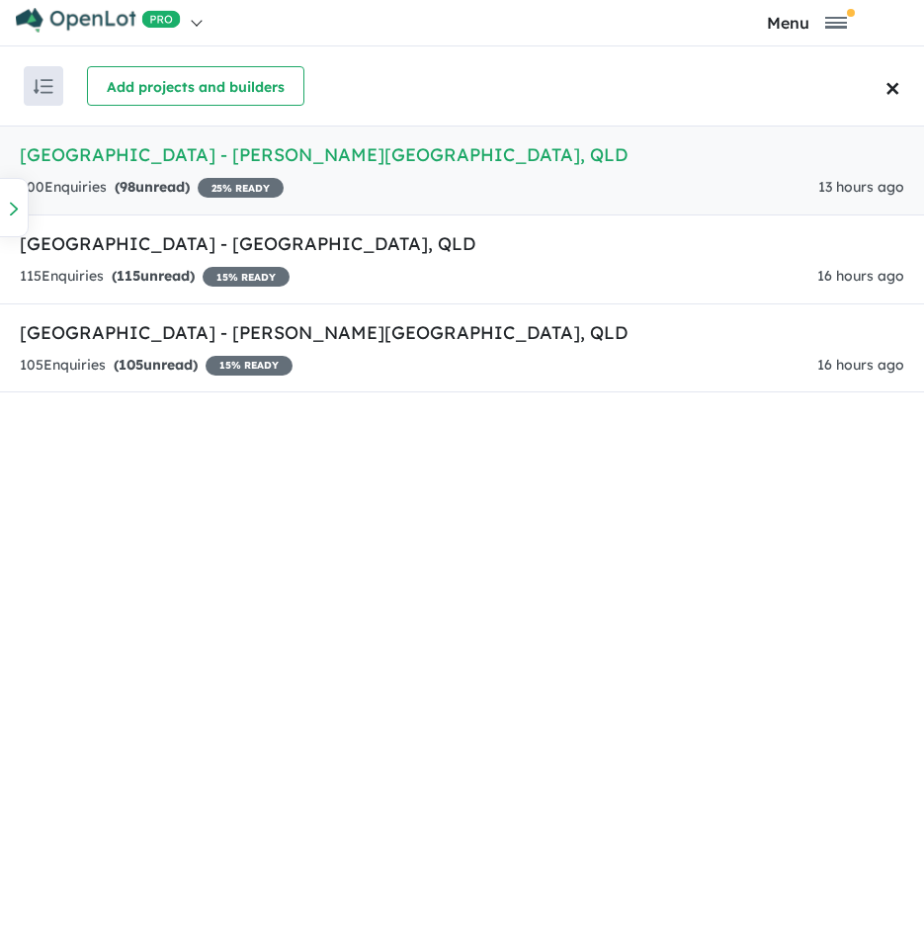
click at [207, 181] on div "100 Enquir ies ( 98 unread) 25 % READY" at bounding box center [152, 188] width 264 height 24
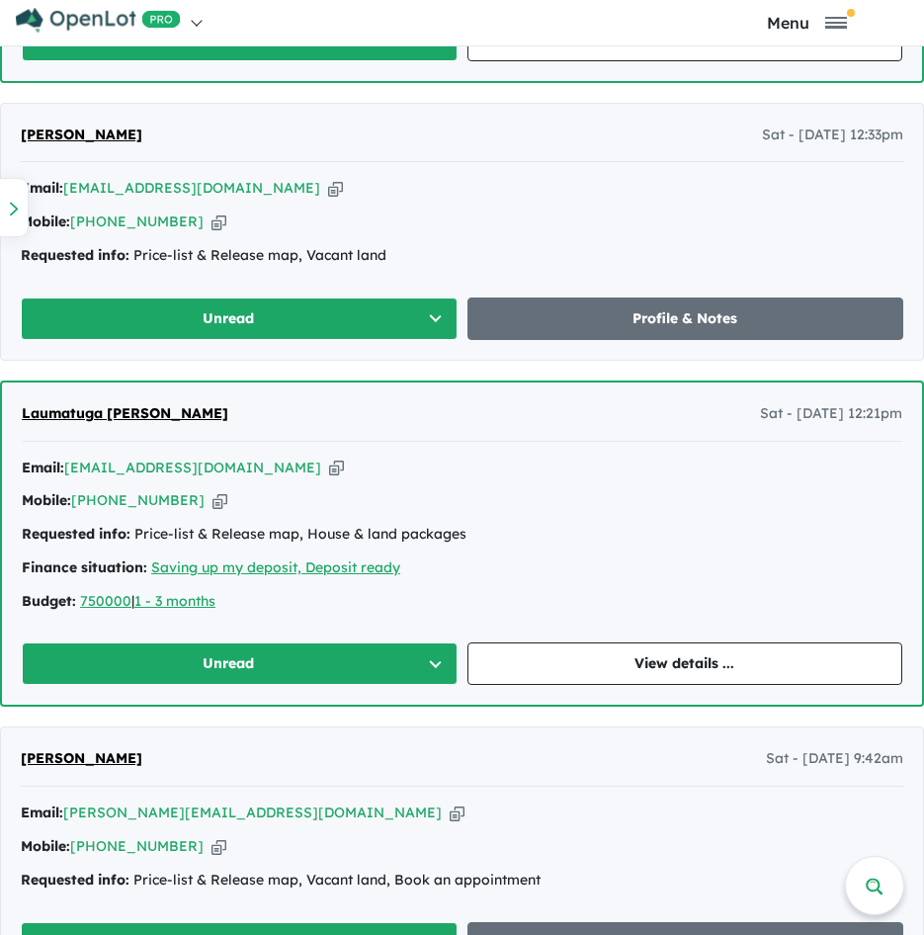
scroll to position [2138, 0]
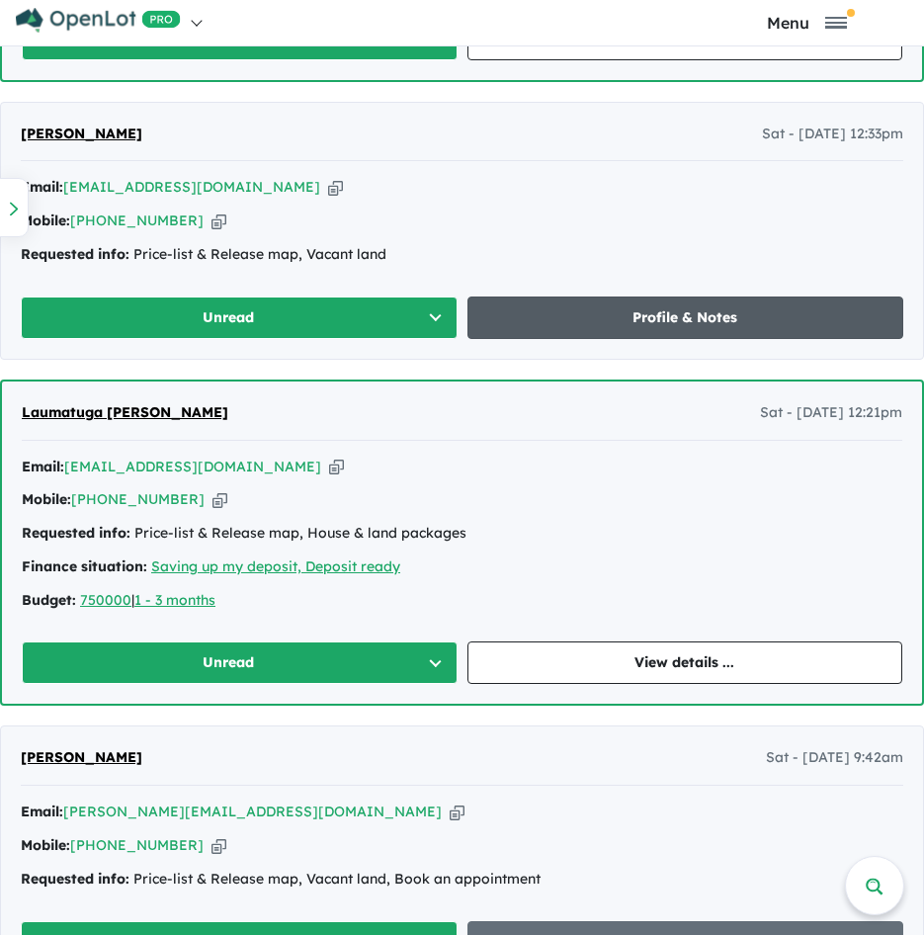
click at [546, 315] on link "Profile & Notes" at bounding box center [686, 318] width 437 height 43
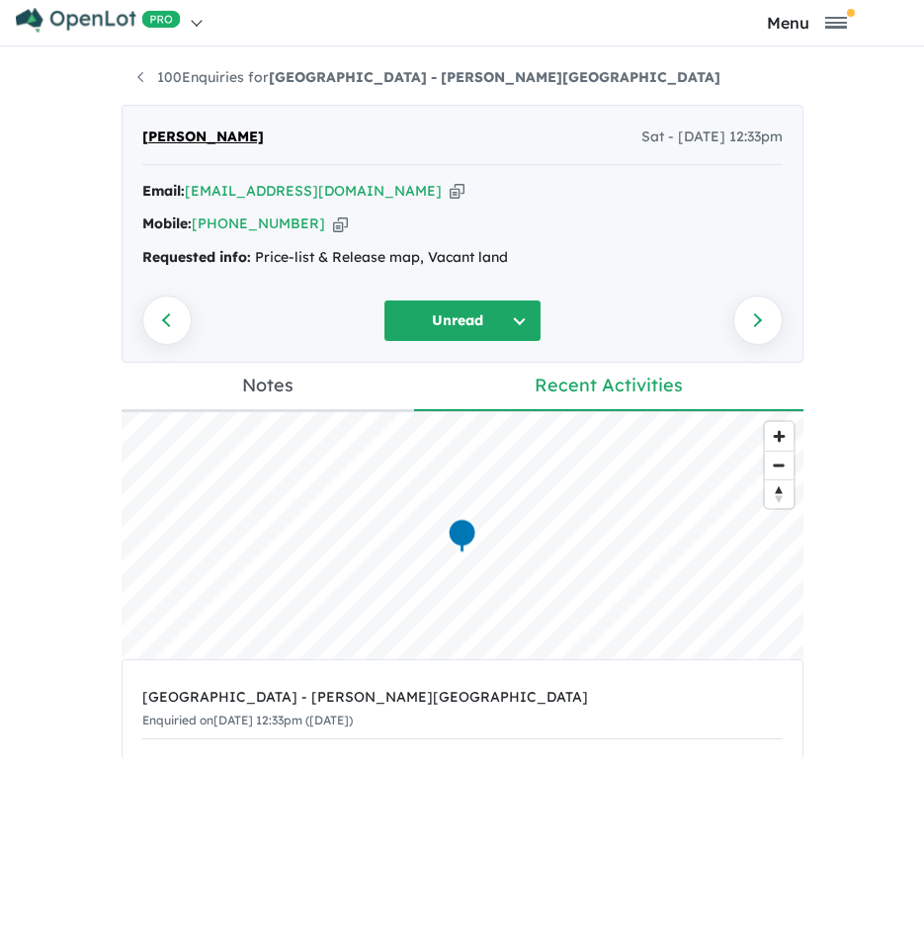
click at [450, 192] on icon "button" at bounding box center [457, 191] width 15 height 21
click at [333, 228] on icon "button" at bounding box center [340, 224] width 15 height 21
click at [450, 189] on icon "button" at bounding box center [457, 191] width 15 height 21
drag, startPoint x: 515, startPoint y: 265, endPoint x: 249, endPoint y: 254, distance: 266.1
click at [249, 254] on div "Requested info: Price-list & Release map, Vacant land" at bounding box center [462, 258] width 641 height 24
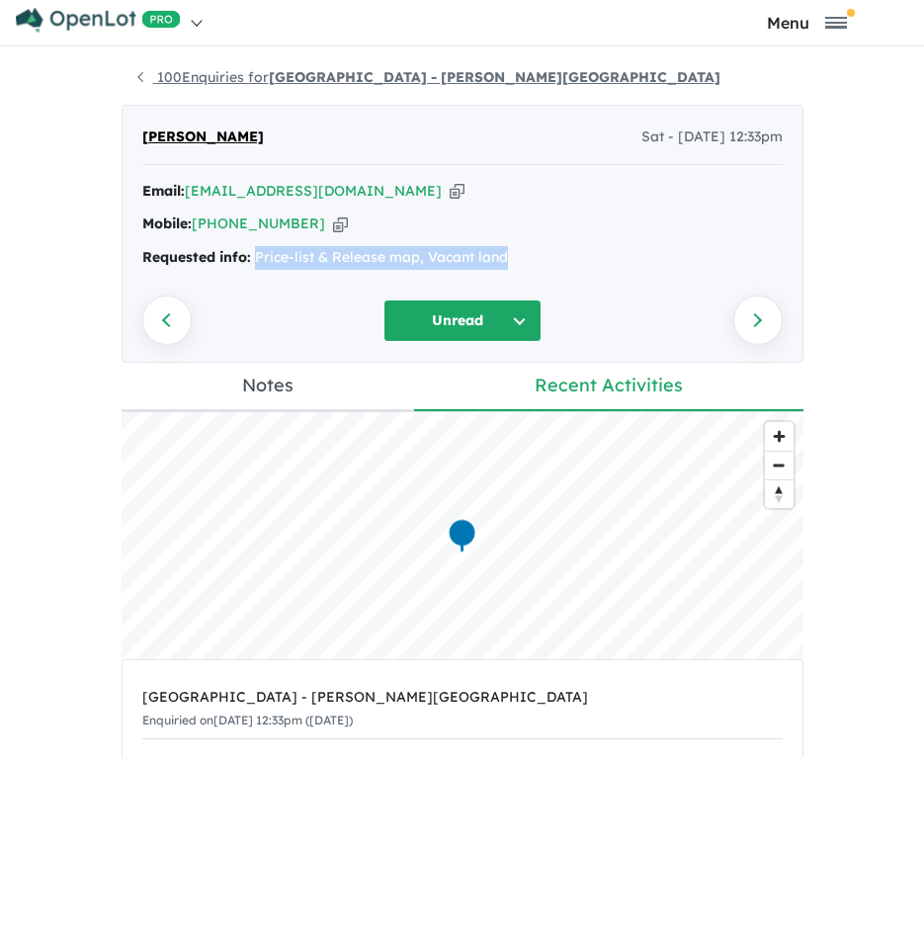
click at [198, 85] on link "100 Enquiries for [GEOGRAPHIC_DATA] - [PERSON_NAME][GEOGRAPHIC_DATA]" at bounding box center [428, 77] width 583 height 18
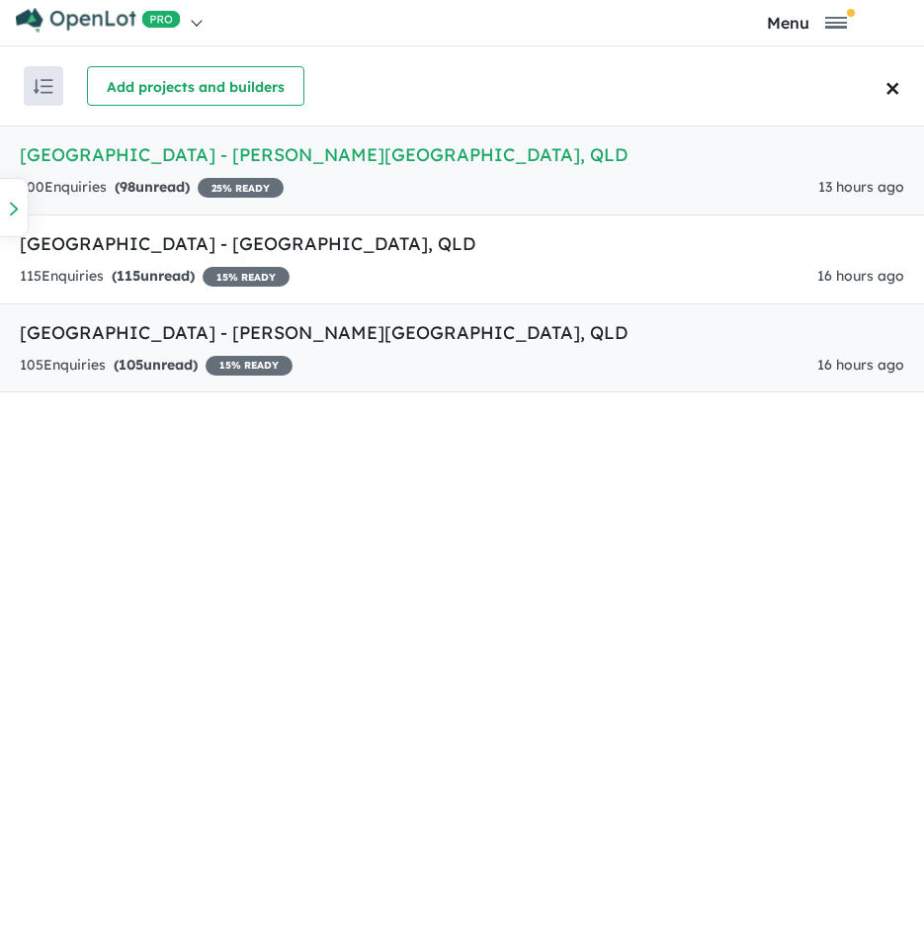
click at [253, 319] on h5 "[GEOGRAPHIC_DATA] - [PERSON_NAME][GEOGRAPHIC_DATA] , [GEOGRAPHIC_DATA]" at bounding box center [462, 332] width 885 height 27
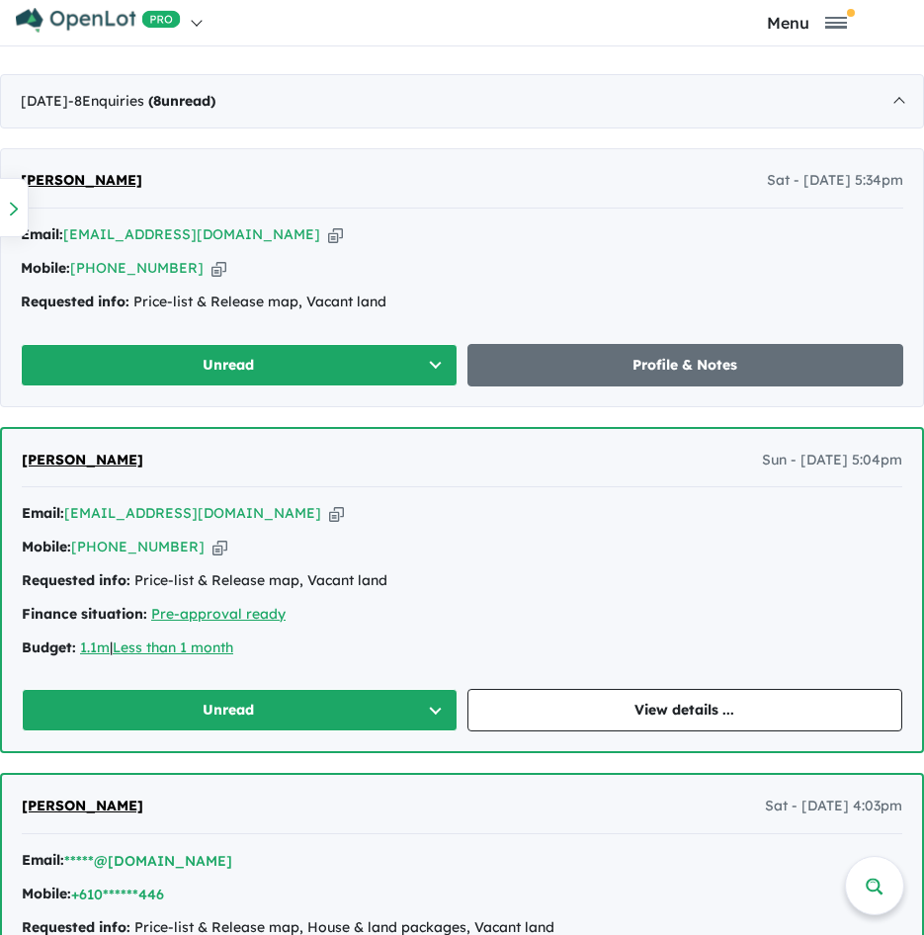
scroll to position [863, 0]
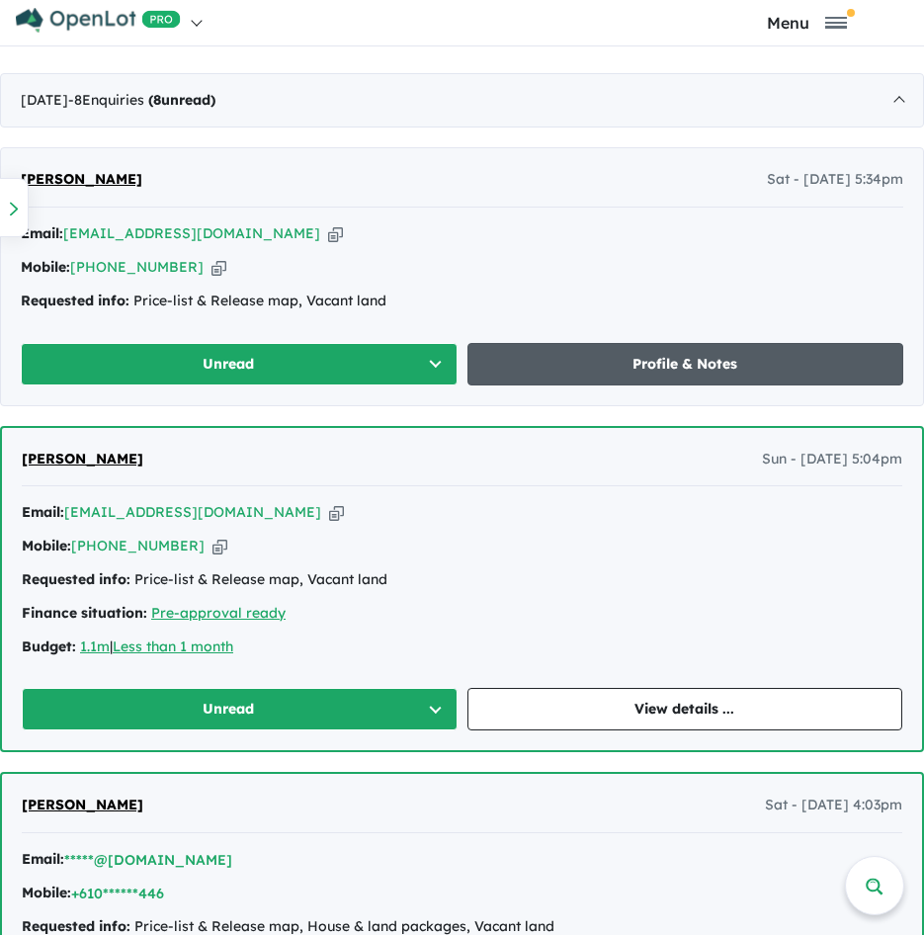
click at [561, 345] on link "Profile & Notes" at bounding box center [686, 364] width 437 height 43
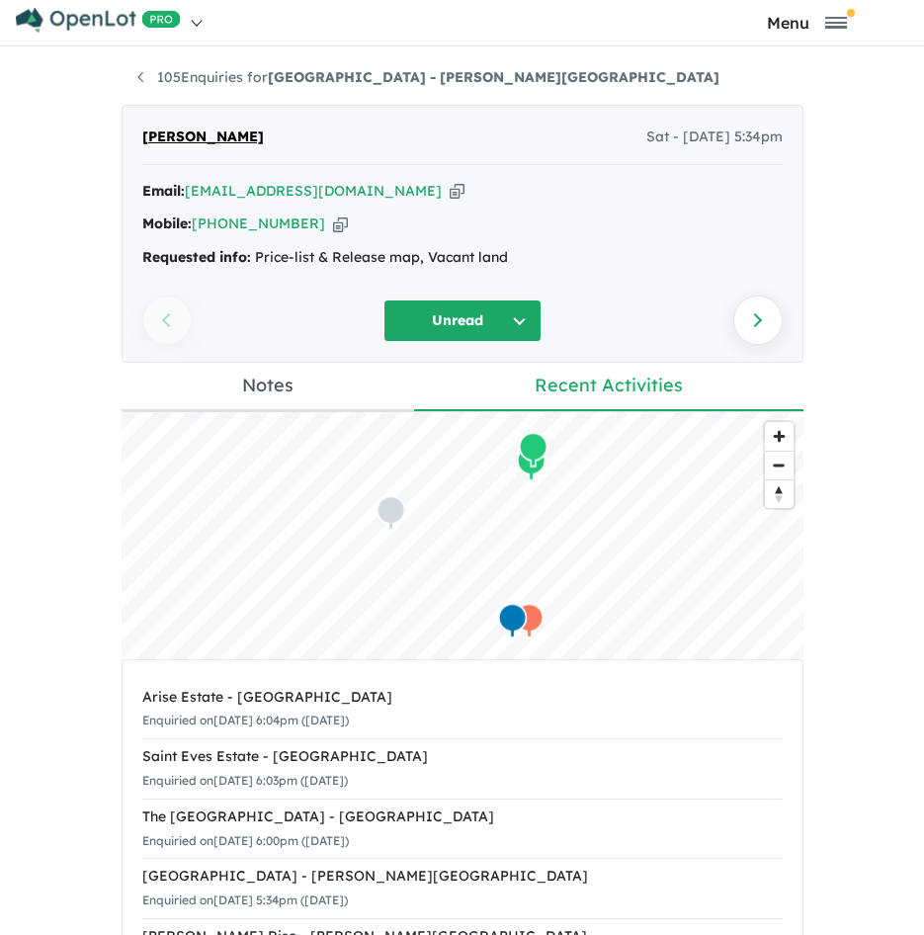
click at [450, 191] on icon "button" at bounding box center [457, 191] width 15 height 21
drag, startPoint x: 505, startPoint y: 254, endPoint x: 250, endPoint y: 286, distance: 257.0
click at [250, 286] on div "[PERSON_NAME] Sat - [DATE] 5:34pm Email: [EMAIL_ADDRESS][DOMAIN_NAME] Copied! M…" at bounding box center [463, 234] width 682 height 258
click at [145, 79] on link "105 Enquiries for [GEOGRAPHIC_DATA] - [PERSON_NAME][GEOGRAPHIC_DATA]" at bounding box center [428, 77] width 582 height 18
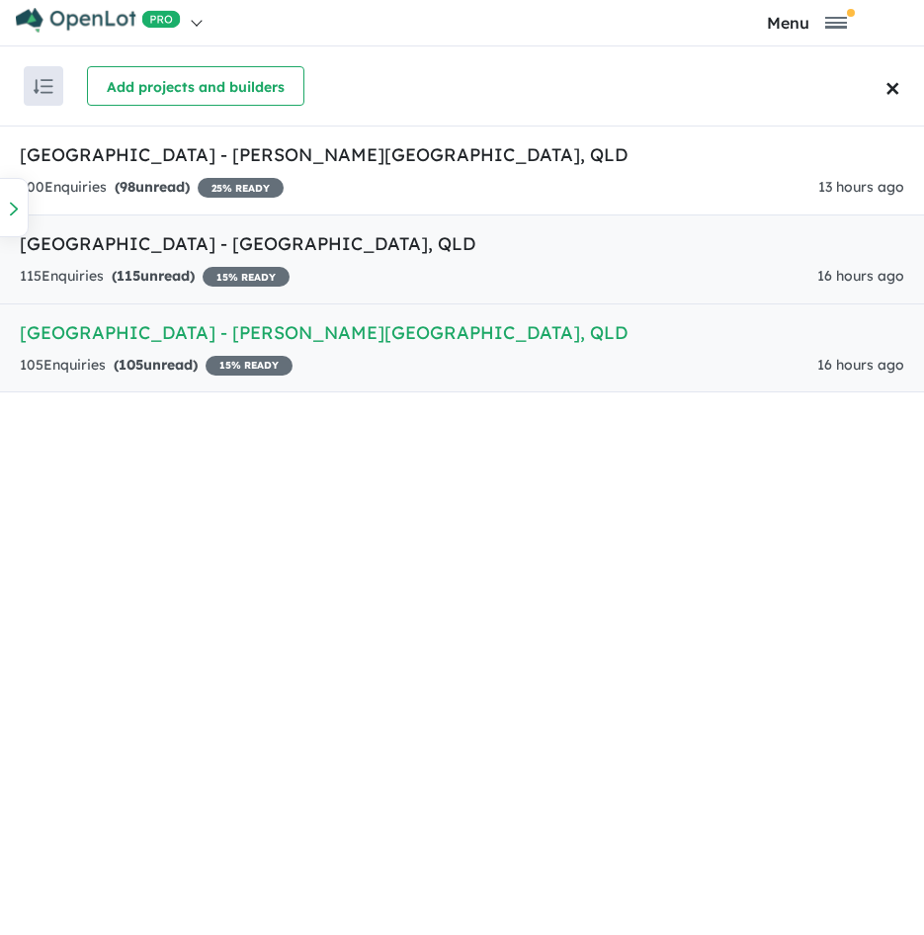
click at [125, 253] on h5 "[GEOGRAPHIC_DATA] - [GEOGRAPHIC_DATA] , [GEOGRAPHIC_DATA]" at bounding box center [462, 243] width 885 height 27
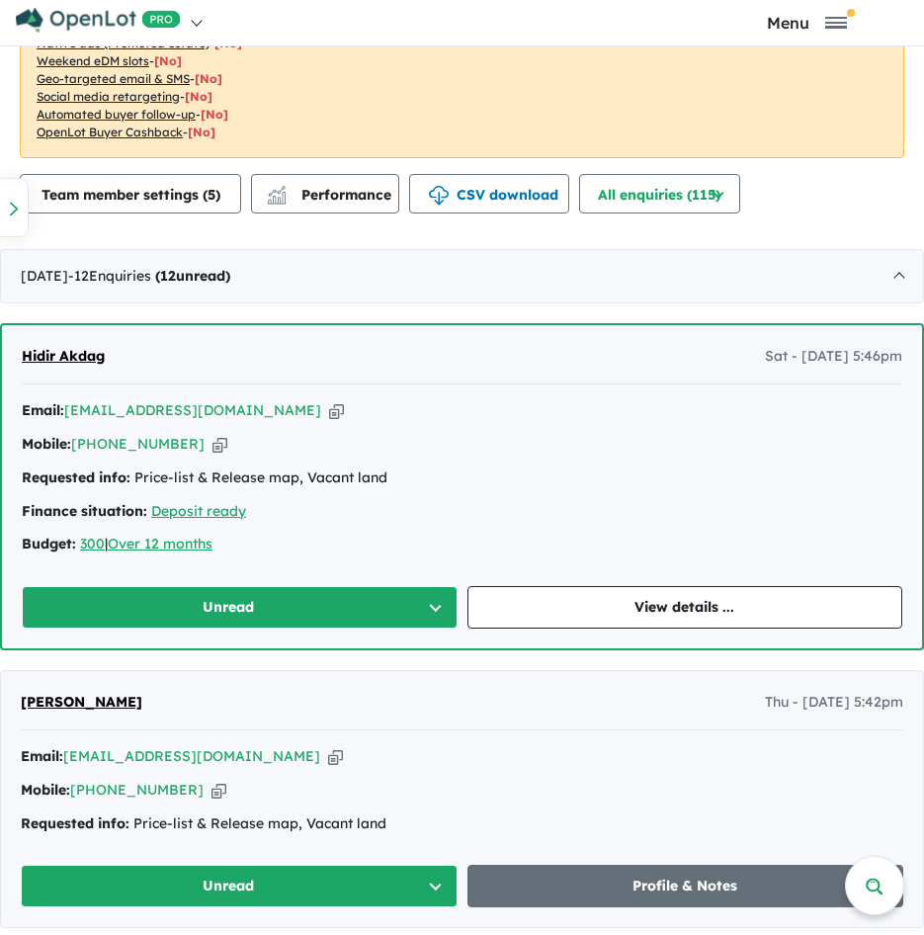
scroll to position [764, 0]
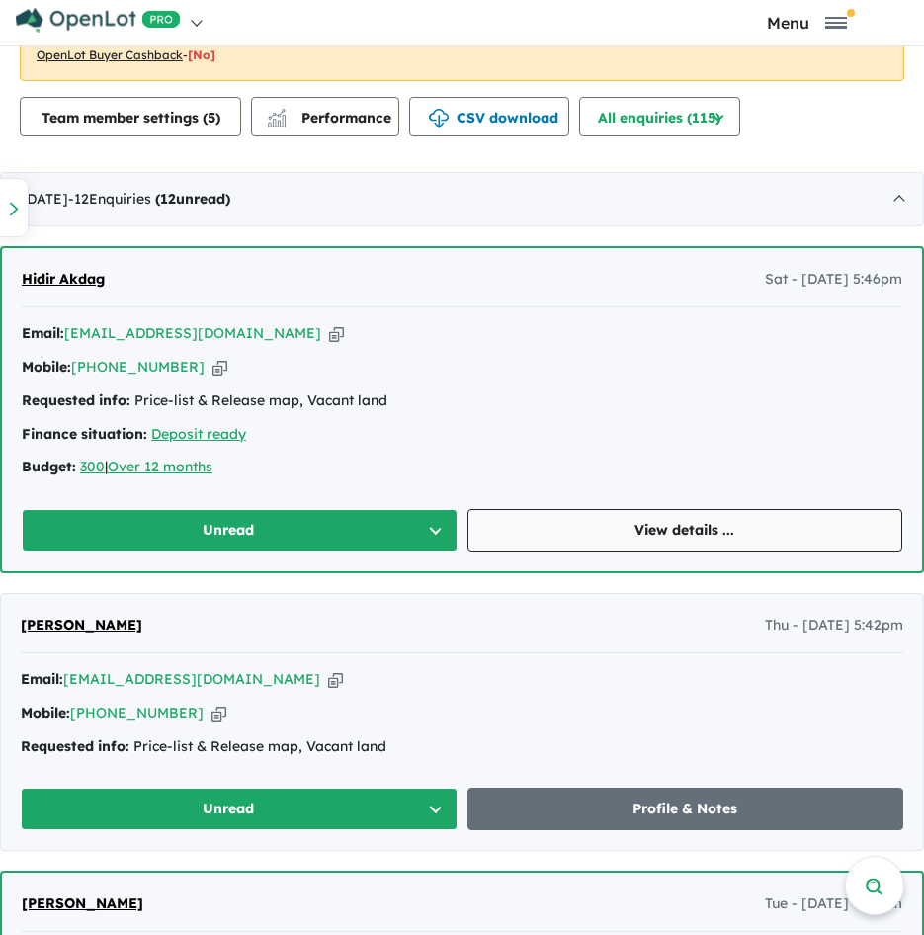
click at [559, 514] on link "View details ..." at bounding box center [686, 530] width 436 height 43
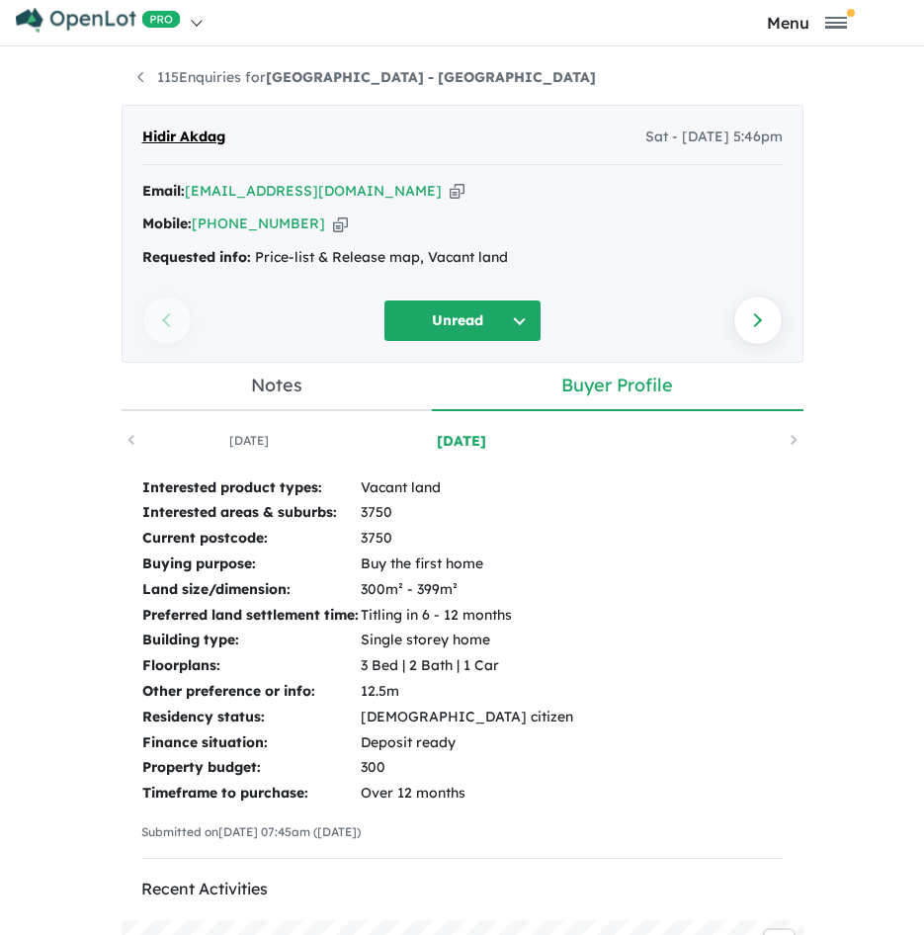
click at [450, 194] on icon "button" at bounding box center [457, 191] width 15 height 21
click at [333, 232] on icon "button" at bounding box center [340, 224] width 15 height 21
drag, startPoint x: 361, startPoint y: 183, endPoint x: 413, endPoint y: 205, distance: 56.7
click at [450, 183] on icon "button" at bounding box center [457, 191] width 15 height 21
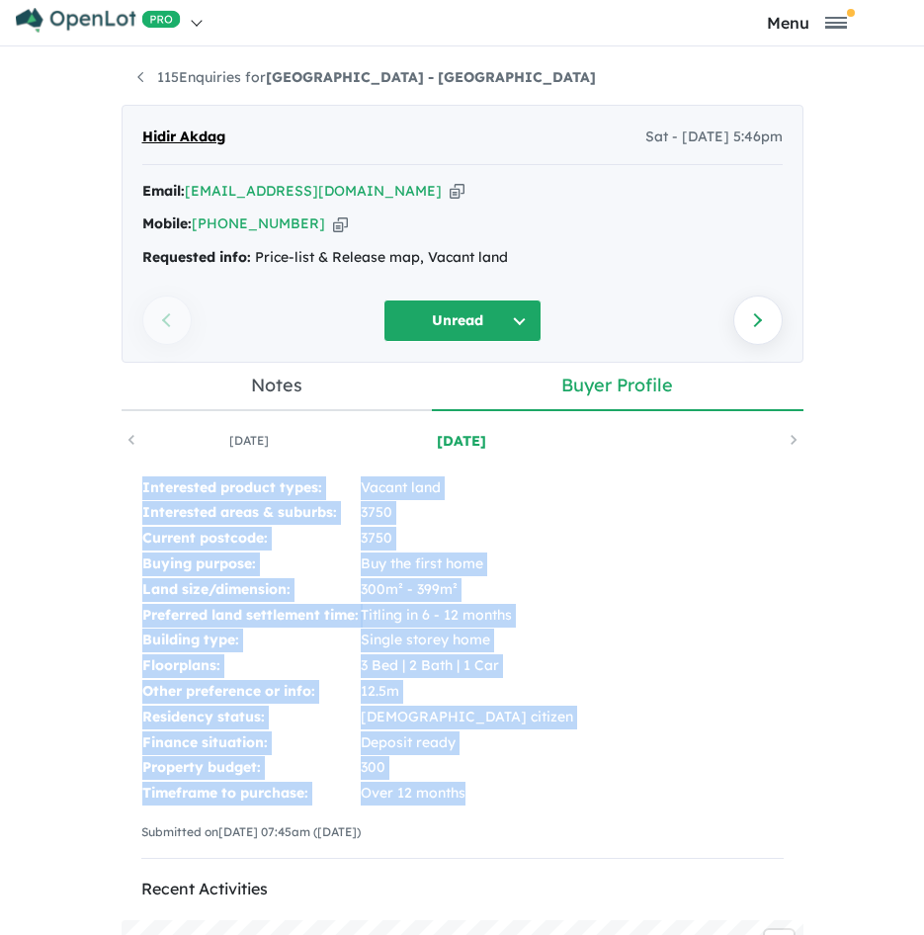
drag, startPoint x: 135, startPoint y: 487, endPoint x: 533, endPoint y: 791, distance: 500.0
click at [533, 791] on tbody "Interested product types: Vacant land Interested areas & suburbs: 3750 Current …" at bounding box center [359, 640] width 437 height 331
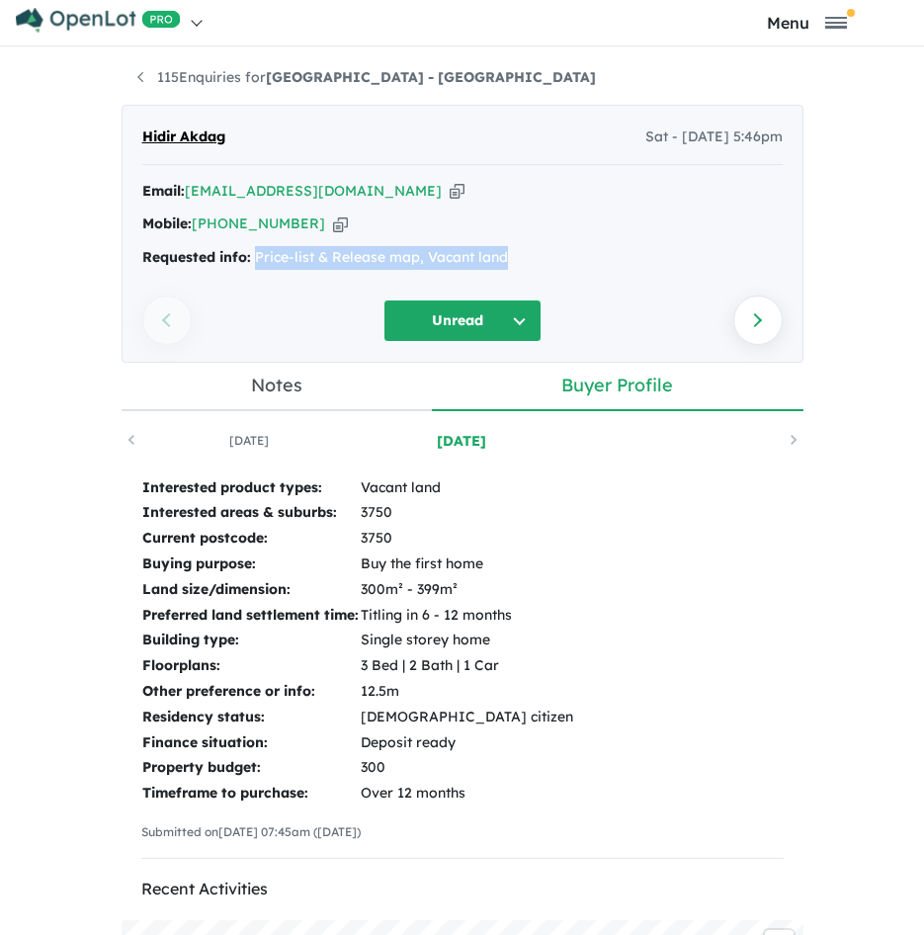
drag, startPoint x: 508, startPoint y: 258, endPoint x: 245, endPoint y: 257, distance: 262.9
click at [245, 257] on div "Requested info: Price-list & Release map, Vacant land" at bounding box center [462, 258] width 641 height 24
click at [173, 78] on link "115 Enquiries for [GEOGRAPHIC_DATA] - [GEOGRAPHIC_DATA]" at bounding box center [366, 77] width 459 height 18
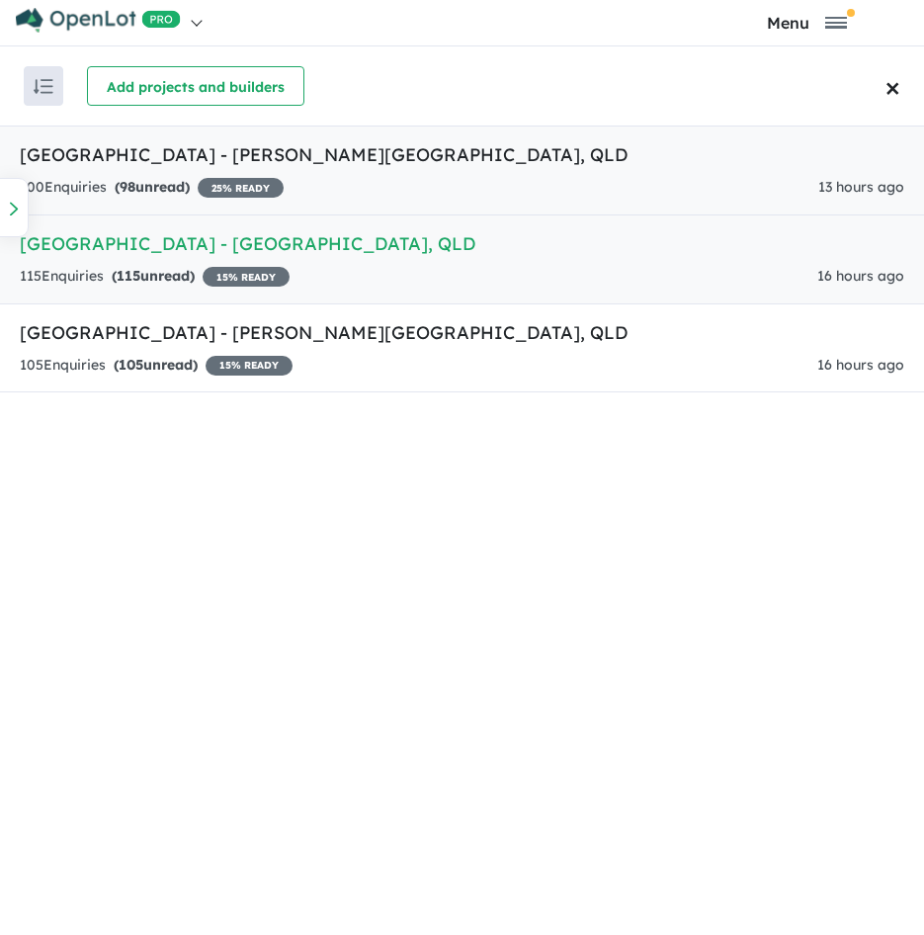
click at [212, 165] on h5 "[GEOGRAPHIC_DATA] - [PERSON_NAME][GEOGRAPHIC_DATA] , [GEOGRAPHIC_DATA]" at bounding box center [462, 154] width 885 height 27
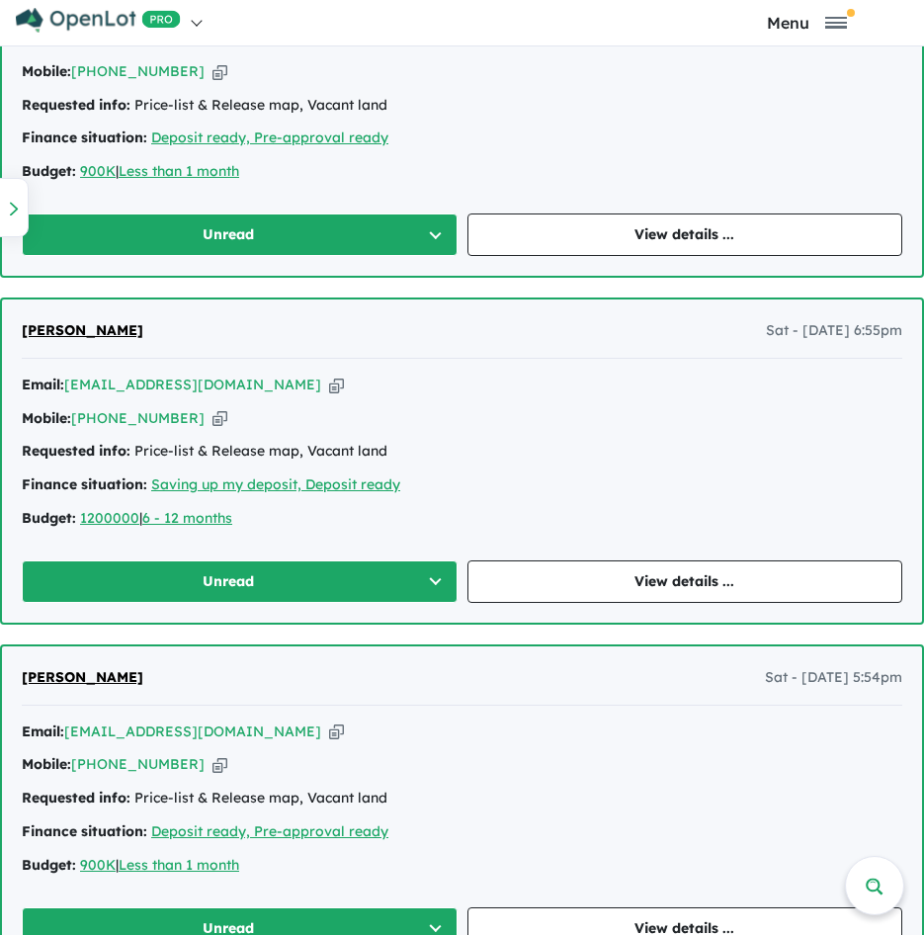
scroll to position [1150, 0]
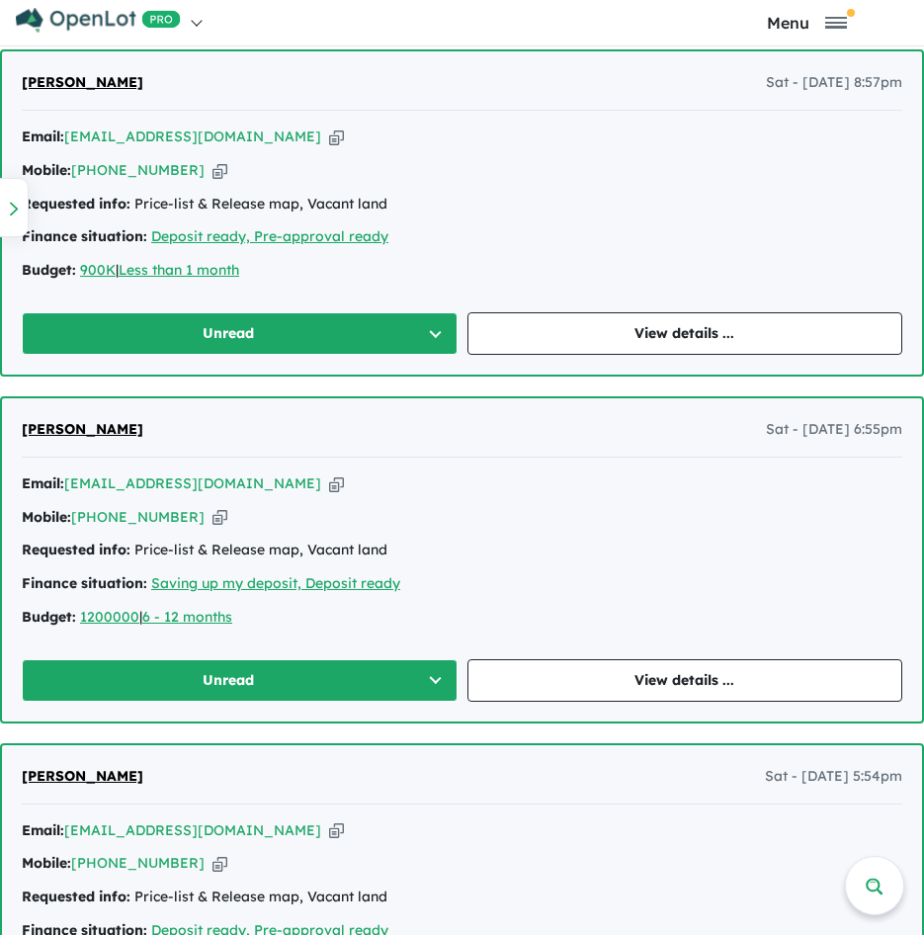
click at [329, 832] on icon "button" at bounding box center [336, 830] width 15 height 21
click at [213, 871] on icon "button" at bounding box center [220, 863] width 15 height 21
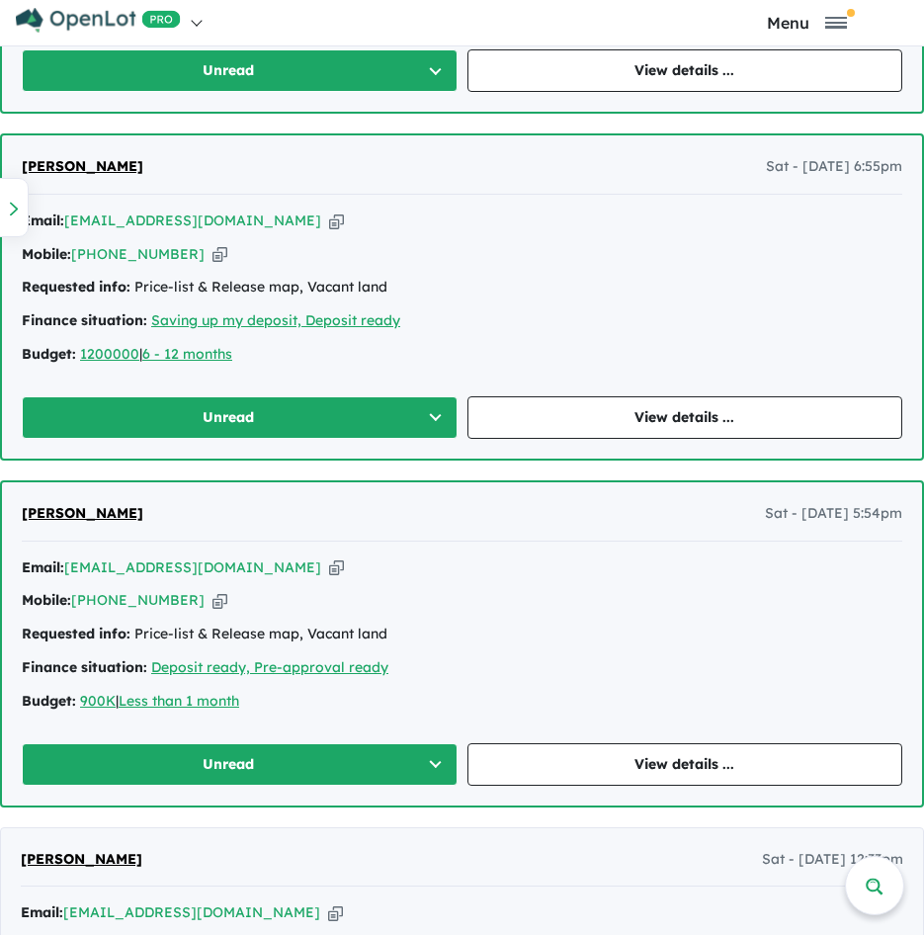
scroll to position [1446, 0]
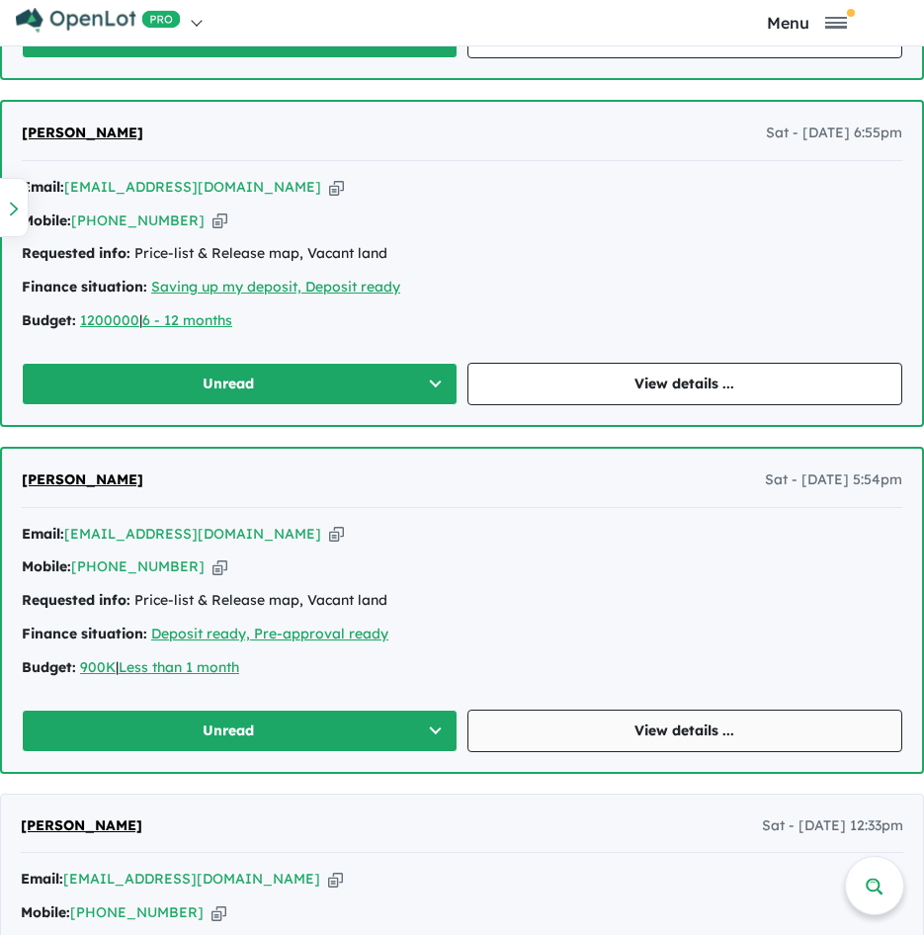
click at [559, 718] on link "View details ..." at bounding box center [686, 731] width 436 height 43
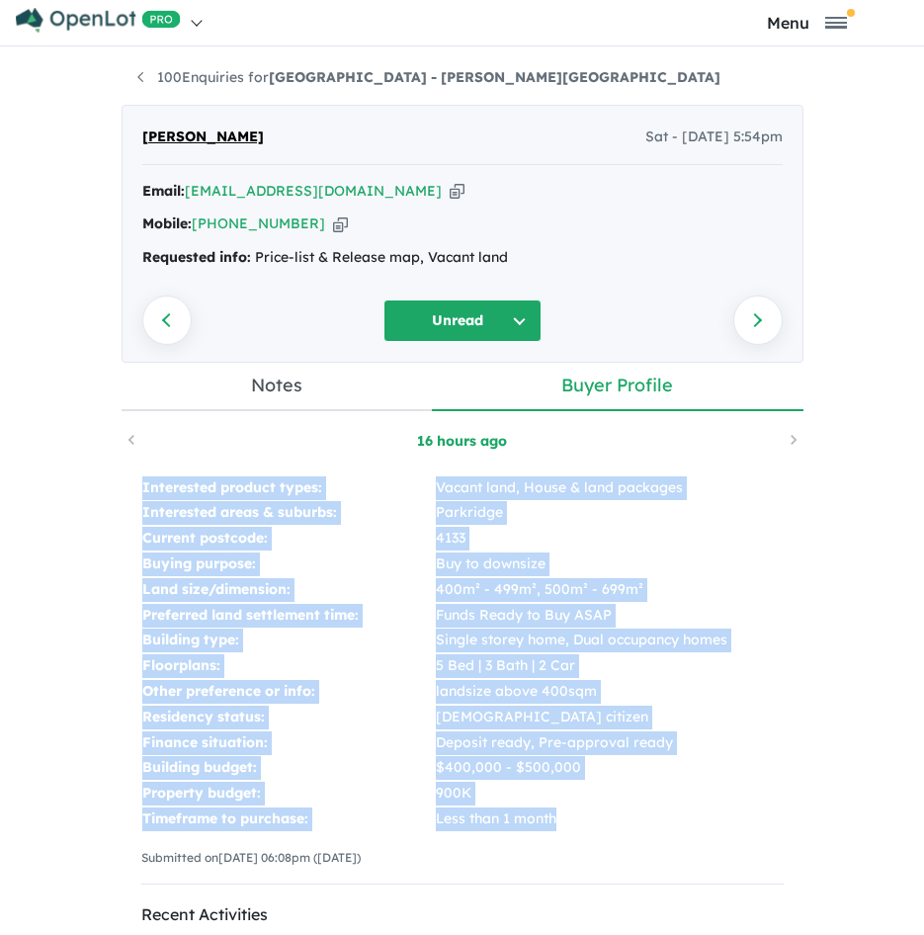
drag, startPoint x: 131, startPoint y: 486, endPoint x: 564, endPoint y: 816, distance: 543.9
click at [564, 816] on div "Interested product types: Vacant land, House & land packages Interested areas &…" at bounding box center [463, 689] width 682 height 466
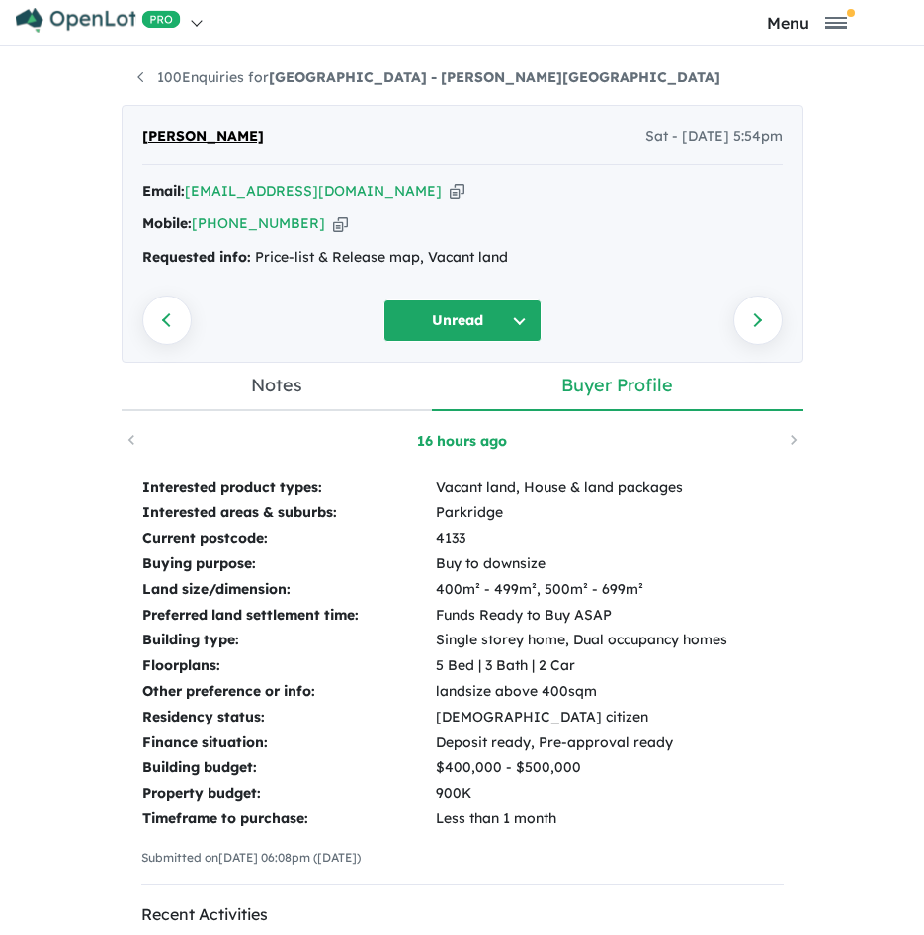
click at [754, 474] on div "Interested product types: Vacant land, House & land packages Interested areas &…" at bounding box center [463, 689] width 682 height 466
drag, startPoint x: 547, startPoint y: 258, endPoint x: 249, endPoint y: 266, distance: 297.6
click at [249, 266] on div "Requested info: Price-list & Release map, Vacant land" at bounding box center [462, 258] width 641 height 24
click at [137, 88] on li "100 Enquiries for [GEOGRAPHIC_DATA] - [PERSON_NAME][GEOGRAPHIC_DATA]" at bounding box center [428, 78] width 583 height 24
click at [137, 78] on link "100 Enquiries for [GEOGRAPHIC_DATA] - [PERSON_NAME][GEOGRAPHIC_DATA]" at bounding box center [428, 77] width 583 height 18
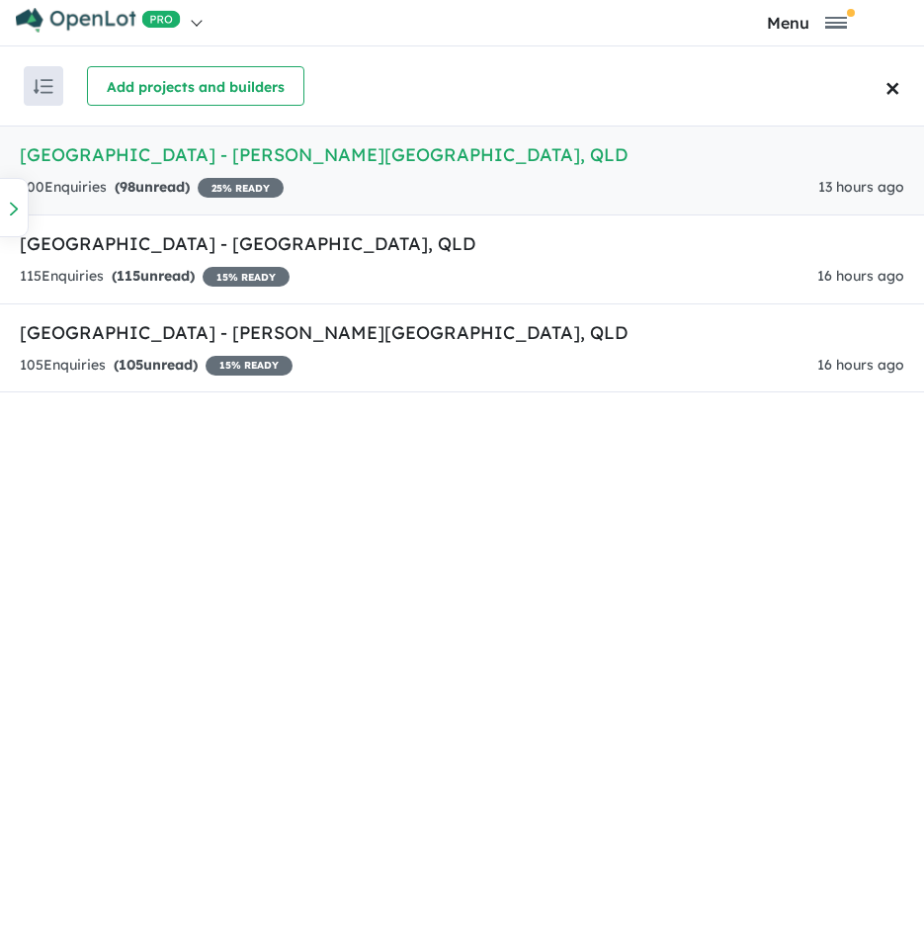
click at [188, 161] on h5 "[GEOGRAPHIC_DATA] - [PERSON_NAME][GEOGRAPHIC_DATA] , [GEOGRAPHIC_DATA]" at bounding box center [462, 154] width 885 height 27
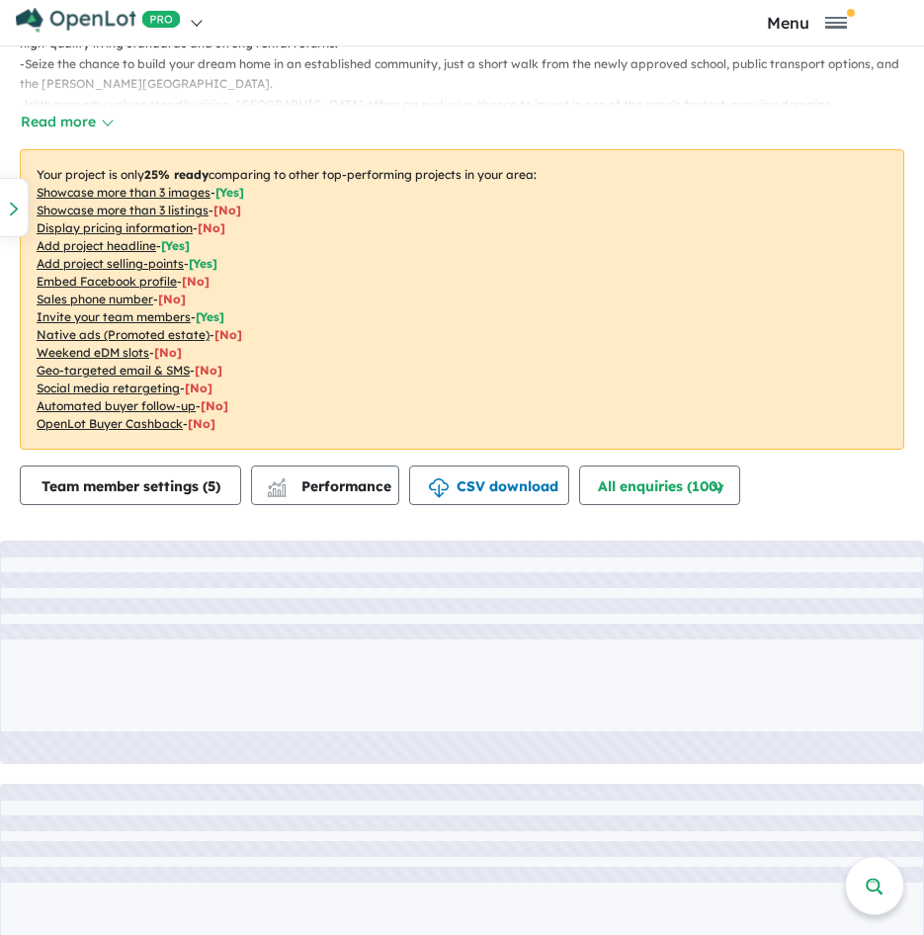
scroll to position [655, 0]
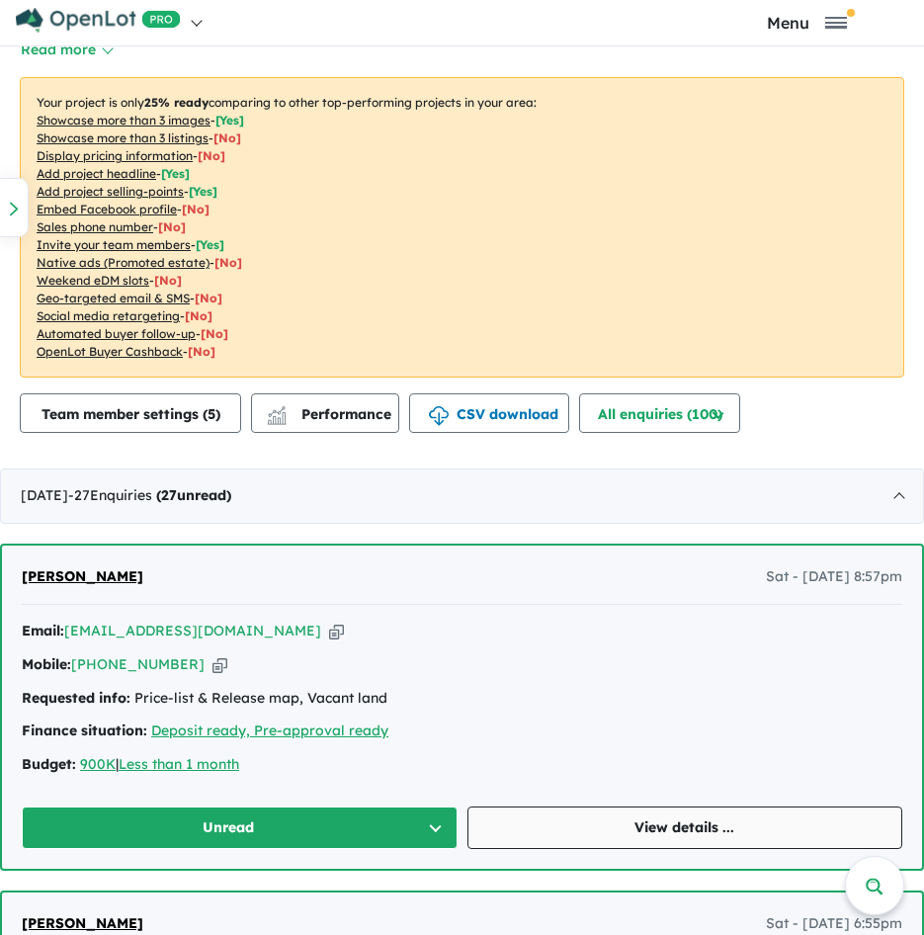
click at [585, 810] on link "View details ..." at bounding box center [686, 828] width 436 height 43
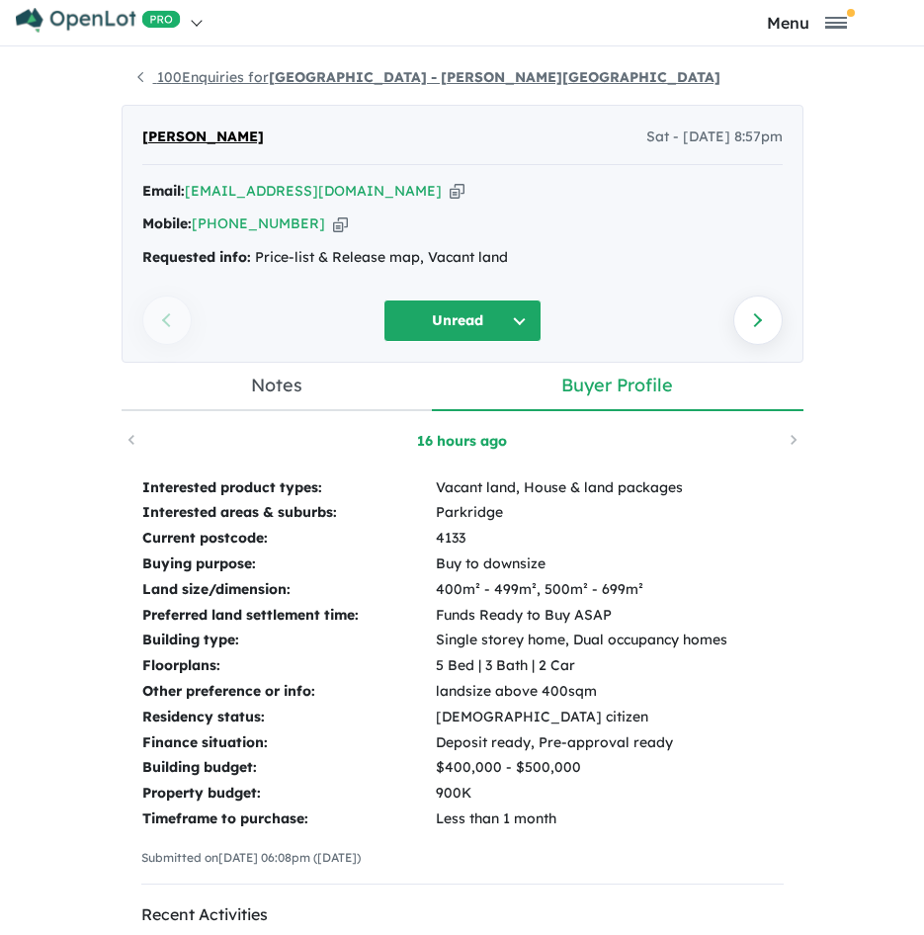
click at [141, 78] on link "100 Enquiries for [GEOGRAPHIC_DATA] - [PERSON_NAME][GEOGRAPHIC_DATA]" at bounding box center [428, 77] width 583 height 18
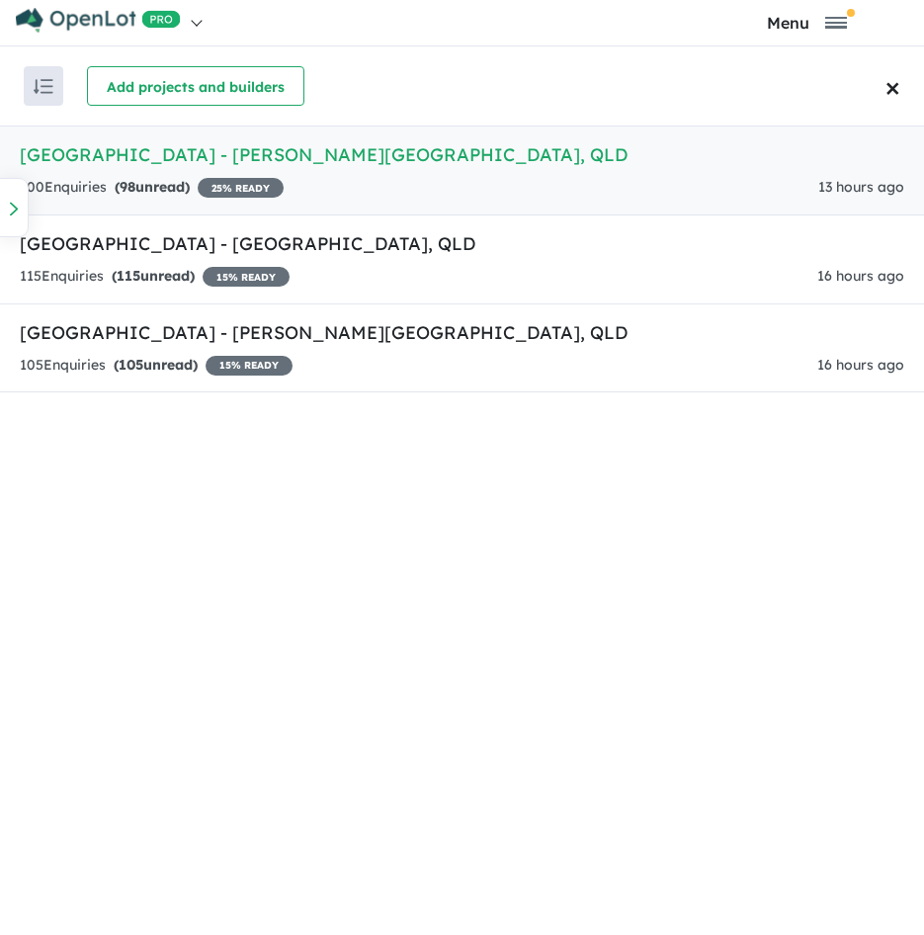
click at [244, 180] on span "25 % READY" at bounding box center [241, 188] width 86 height 20
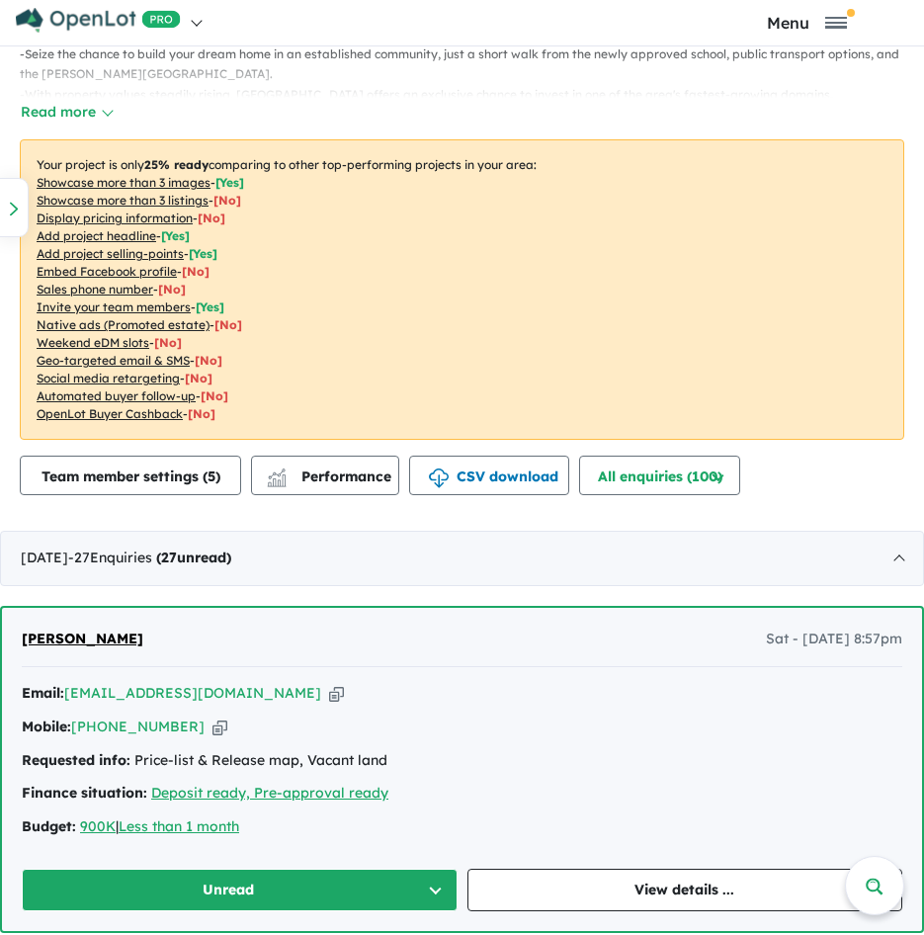
scroll to position [1186, 0]
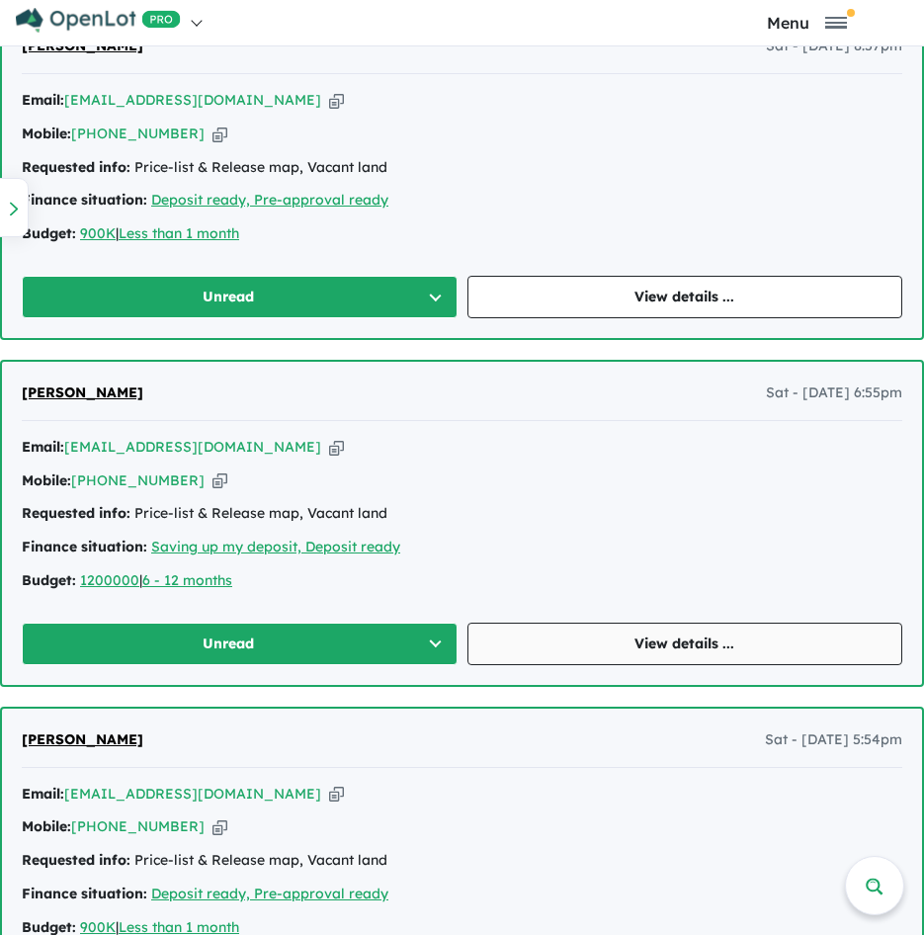
click at [545, 645] on link "View details ..." at bounding box center [686, 644] width 436 height 43
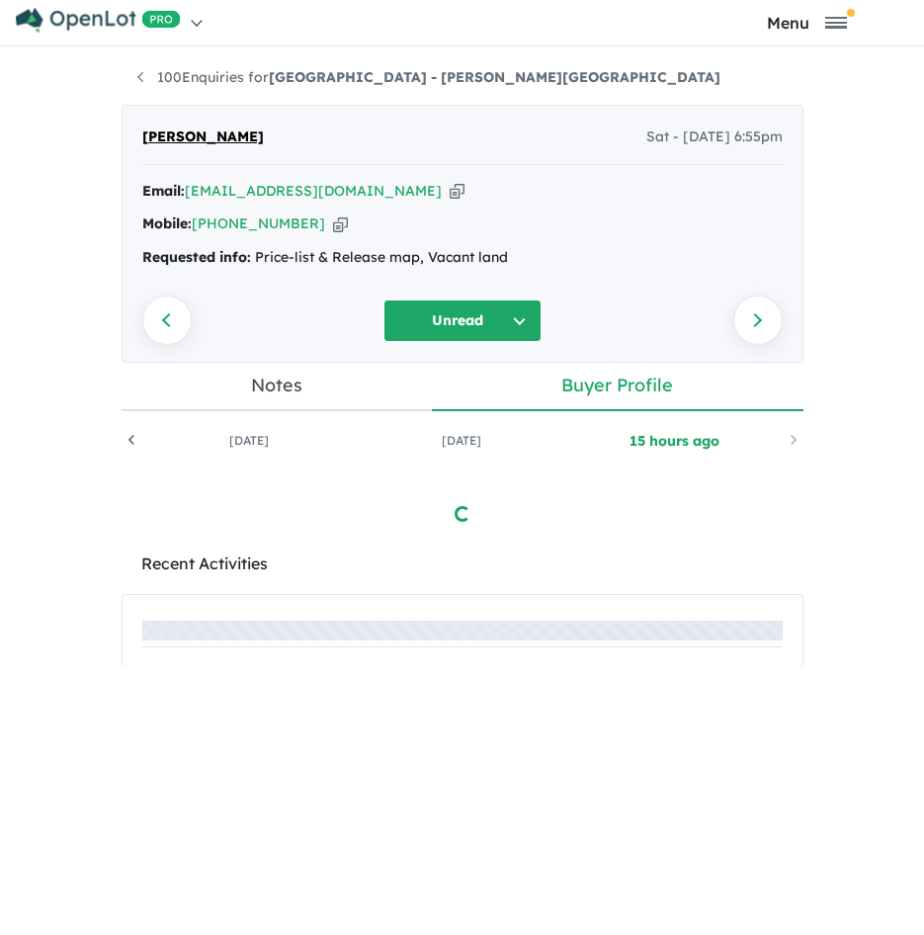
scroll to position [0, 191]
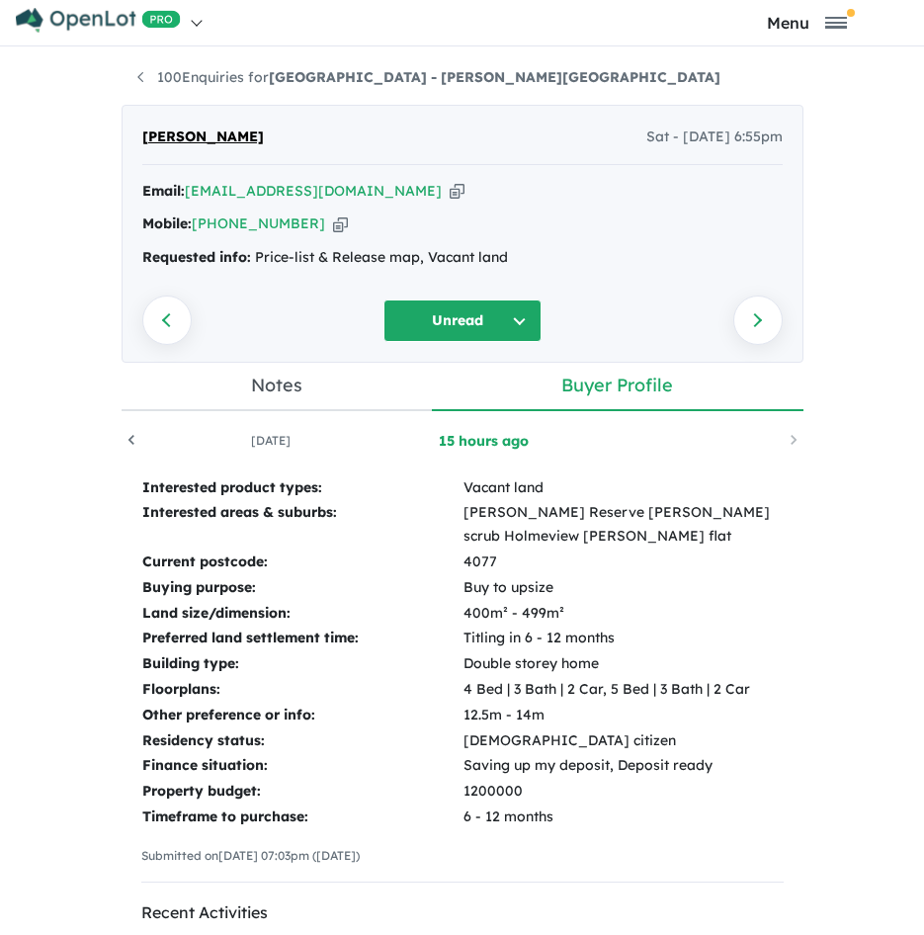
click at [450, 193] on icon "button" at bounding box center [457, 191] width 15 height 21
drag, startPoint x: 526, startPoint y: 268, endPoint x: 248, endPoint y: 274, distance: 277.8
click at [248, 274] on div "Email: [PERSON_NAME][EMAIL_ADDRESS][DOMAIN_NAME] Copied! Mobile: [PHONE_NUMBER]…" at bounding box center [462, 230] width 641 height 100
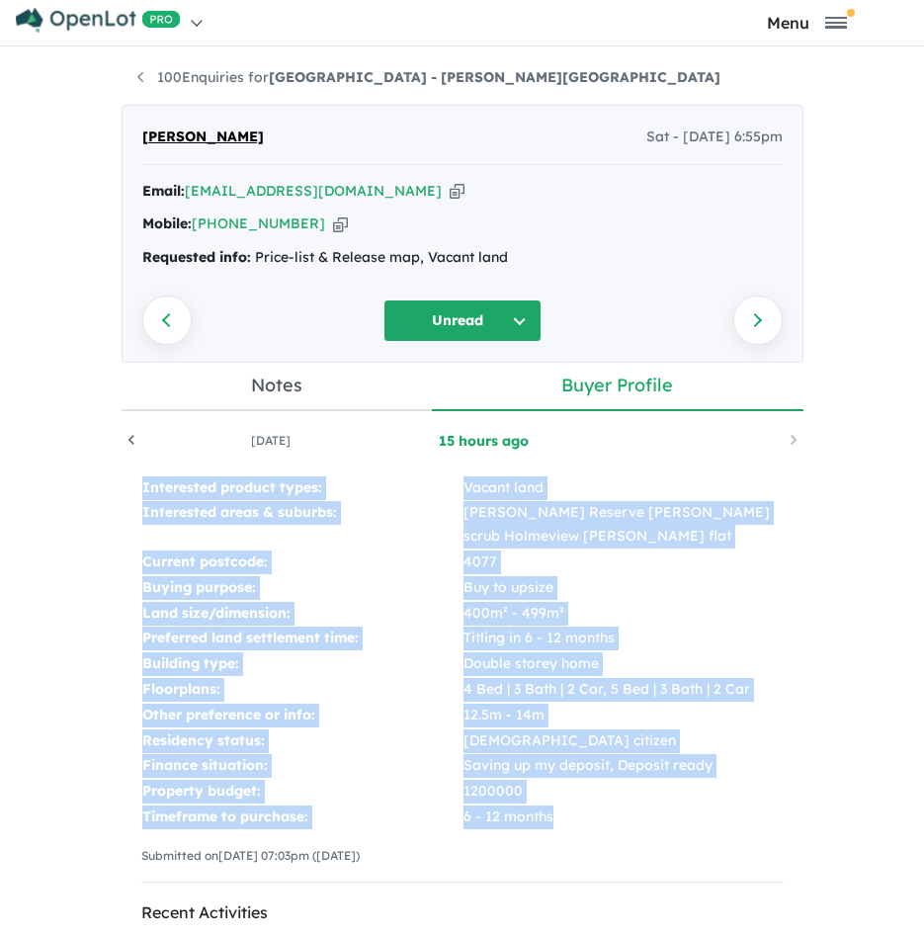
drag, startPoint x: 133, startPoint y: 484, endPoint x: 608, endPoint y: 811, distance: 575.8
click at [608, 811] on tbody "Interested product types: Vacant land Interested areas & suburbs: [PERSON_NAME]…" at bounding box center [462, 652] width 643 height 355
click at [368, 582] on td "Buying purpose:" at bounding box center [301, 588] width 321 height 26
